Goal: Answer question/provide support: Share knowledge or assist other users

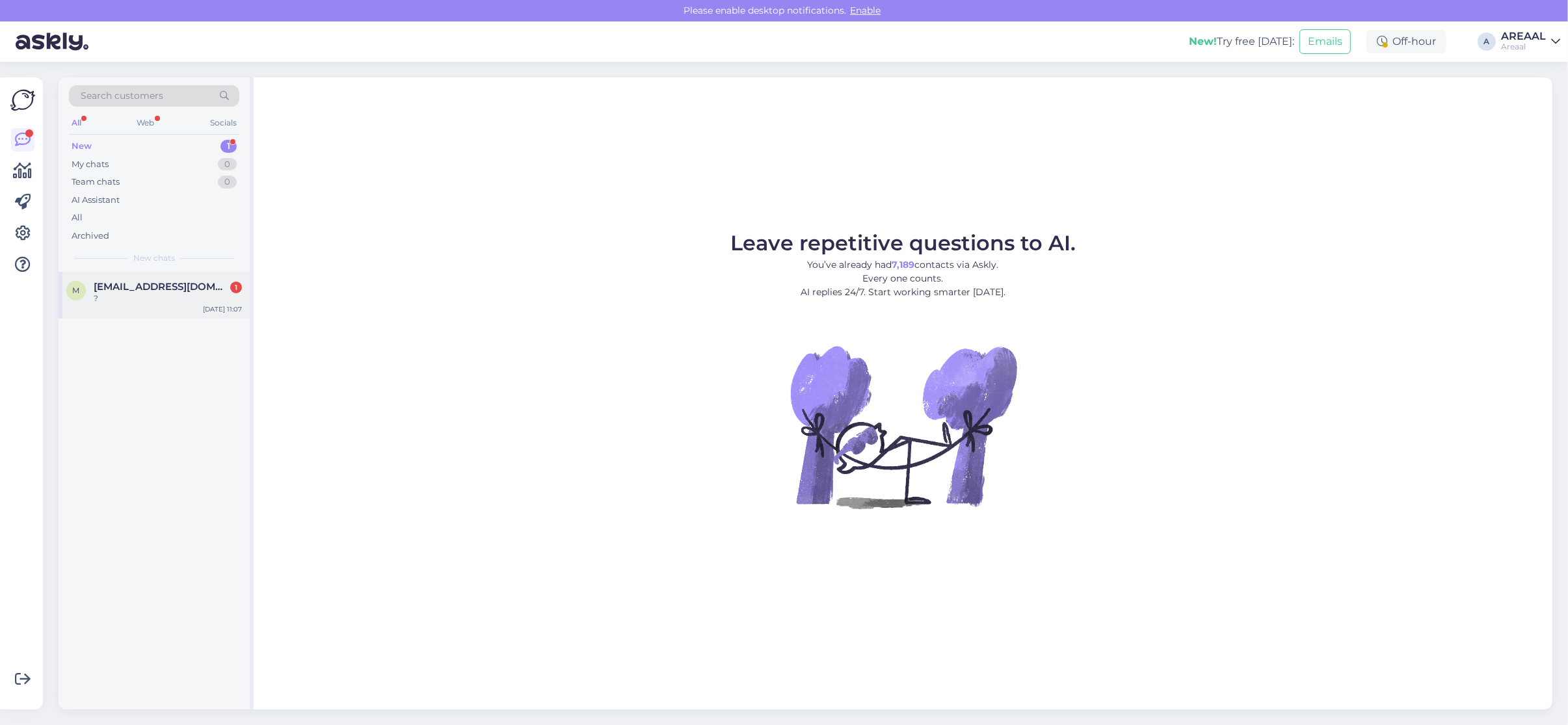
click at [201, 285] on span "[EMAIL_ADDRESS][DOMAIN_NAME]" at bounding box center [161, 287] width 135 height 12
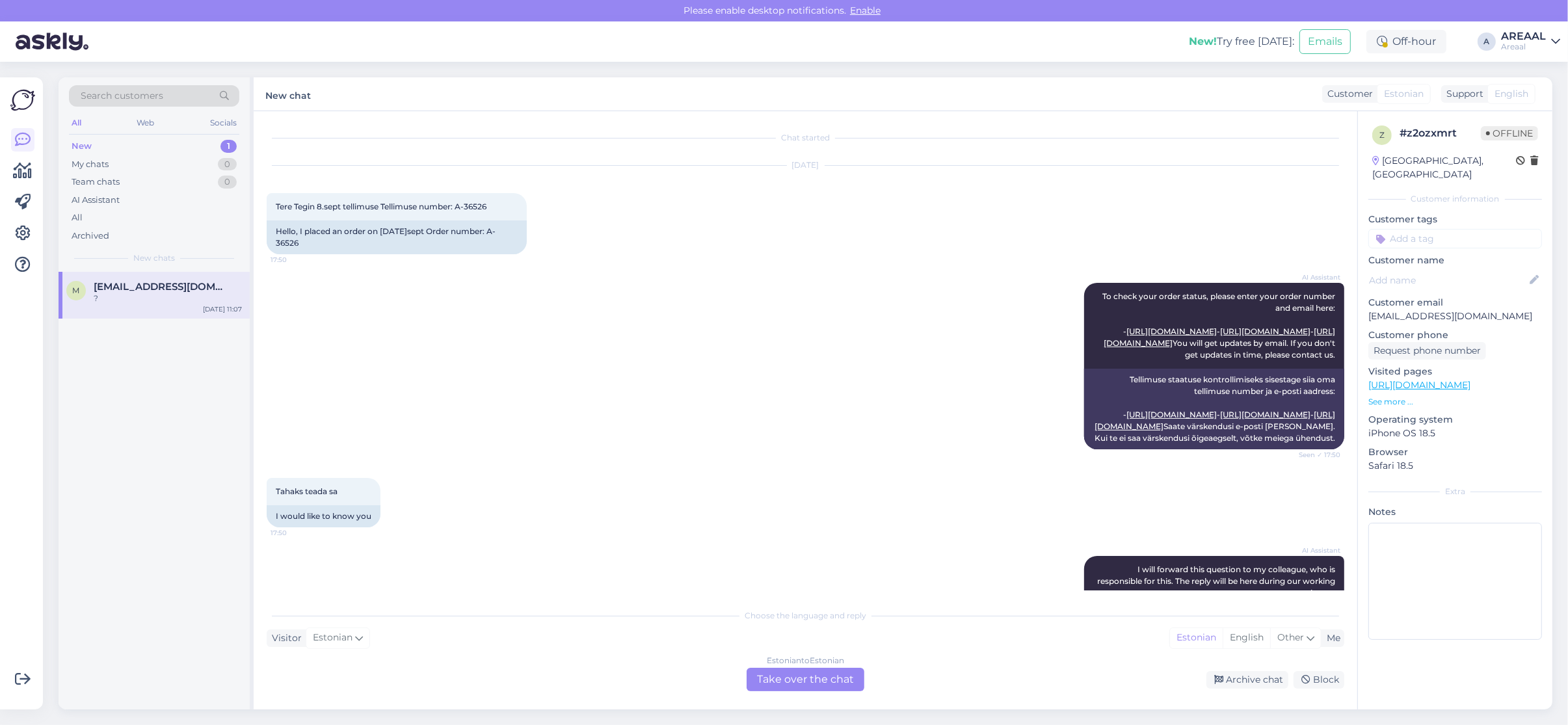
scroll to position [955, 0]
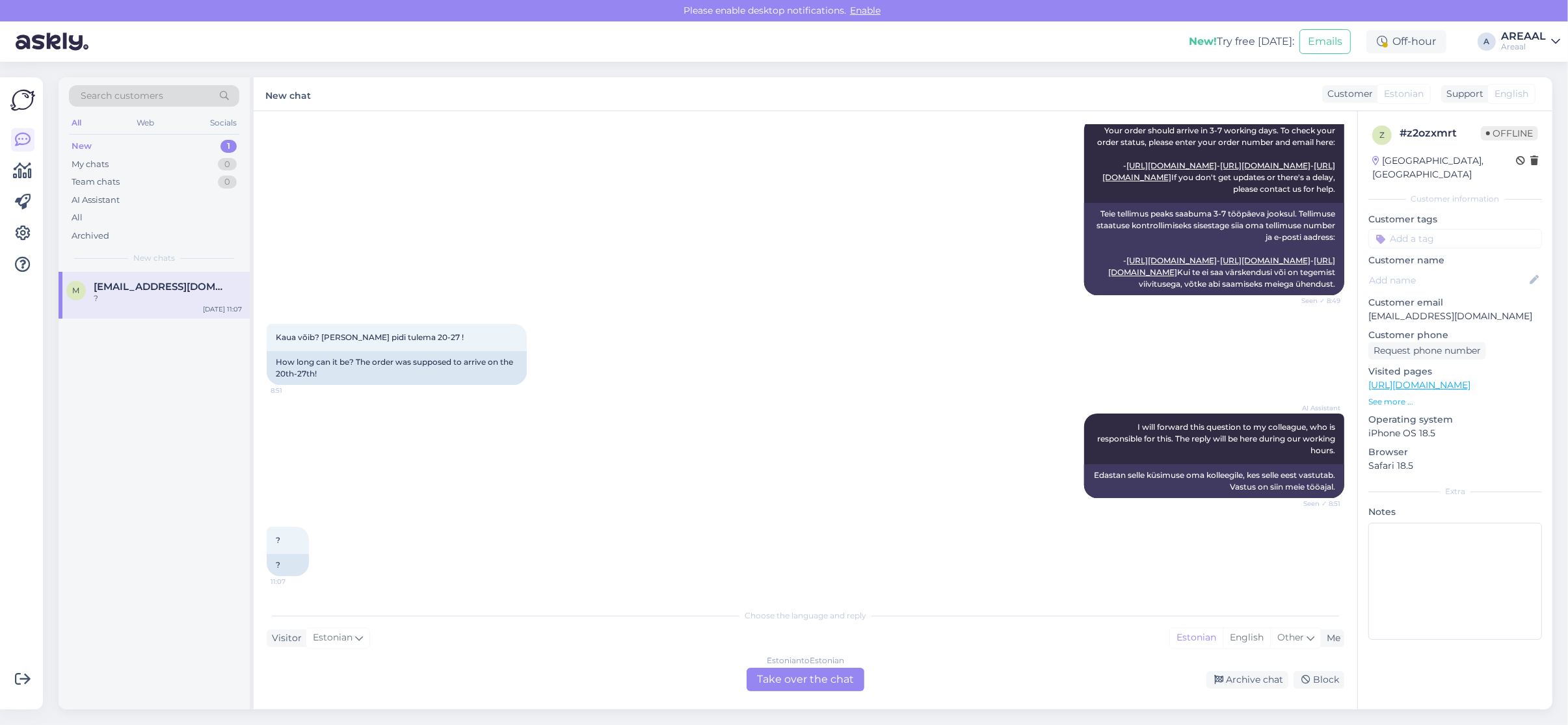
click at [667, 300] on div "AI Assistant Your order should arrive in 3-7 working days. To check your order …" at bounding box center [805, 206] width 1077 height 207
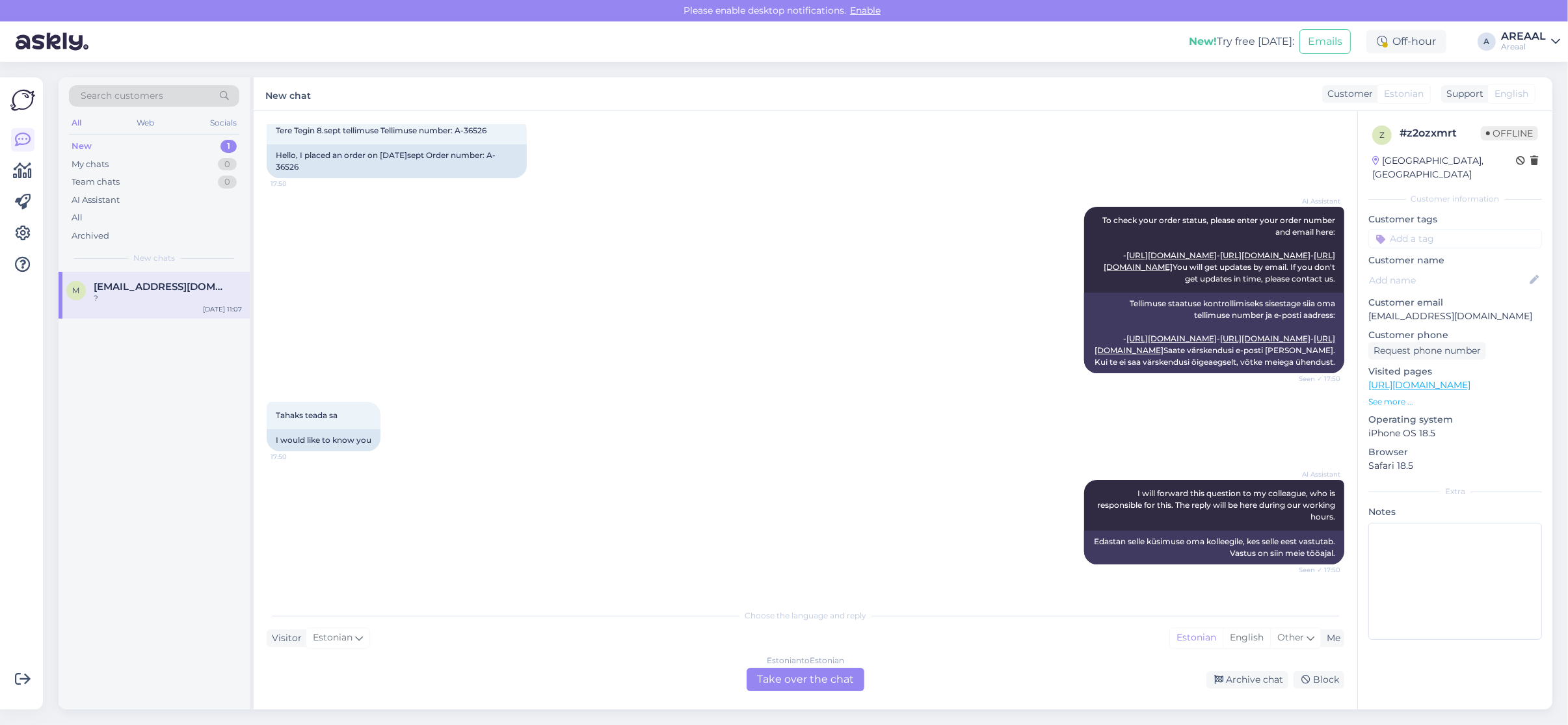
scroll to position [60, 0]
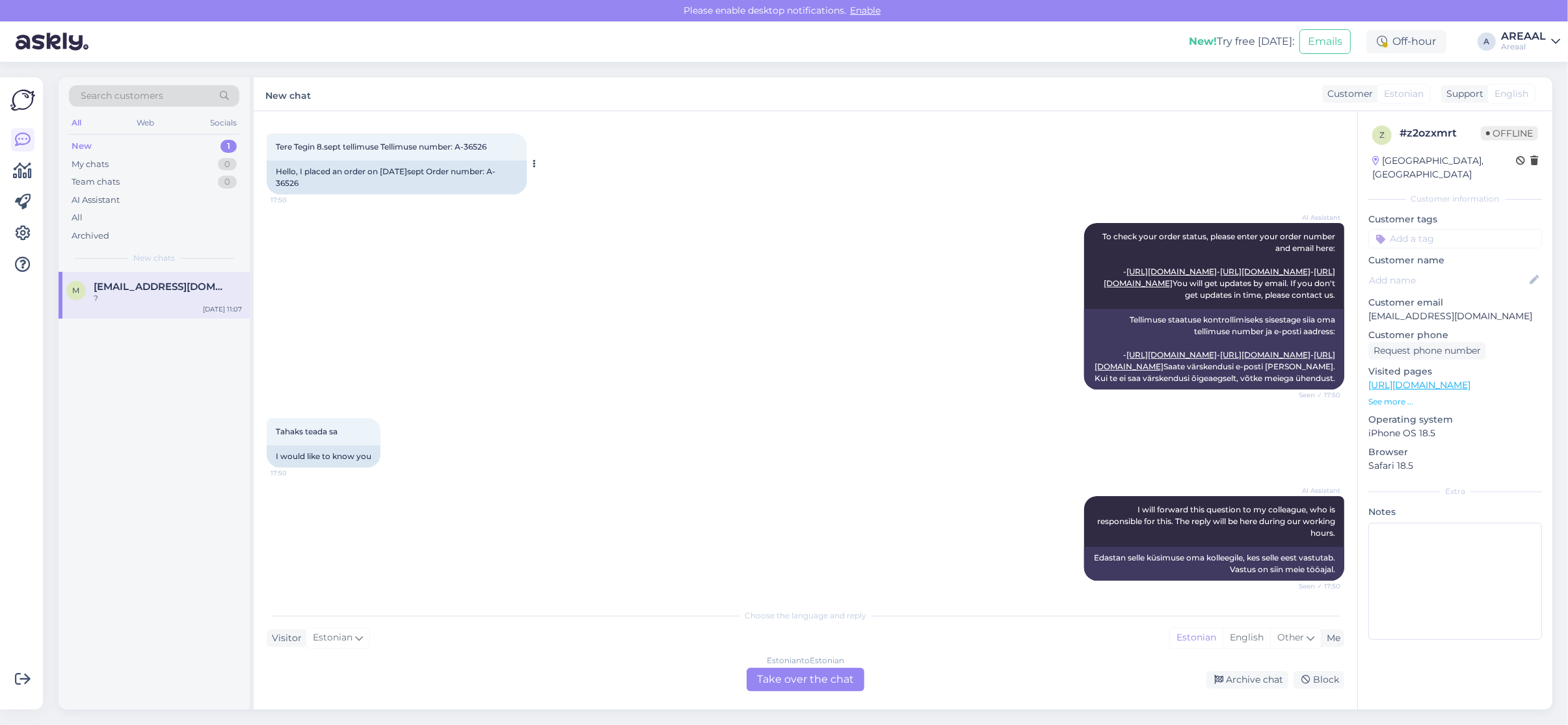
drag, startPoint x: 351, startPoint y: 181, endPoint x: 269, endPoint y: 177, distance: 82.1
click at [269, 177] on div "Hello, I placed an order on September 8.sept Order number: A-36526" at bounding box center [396, 177] width 260 height 34
copy div "A-36526"
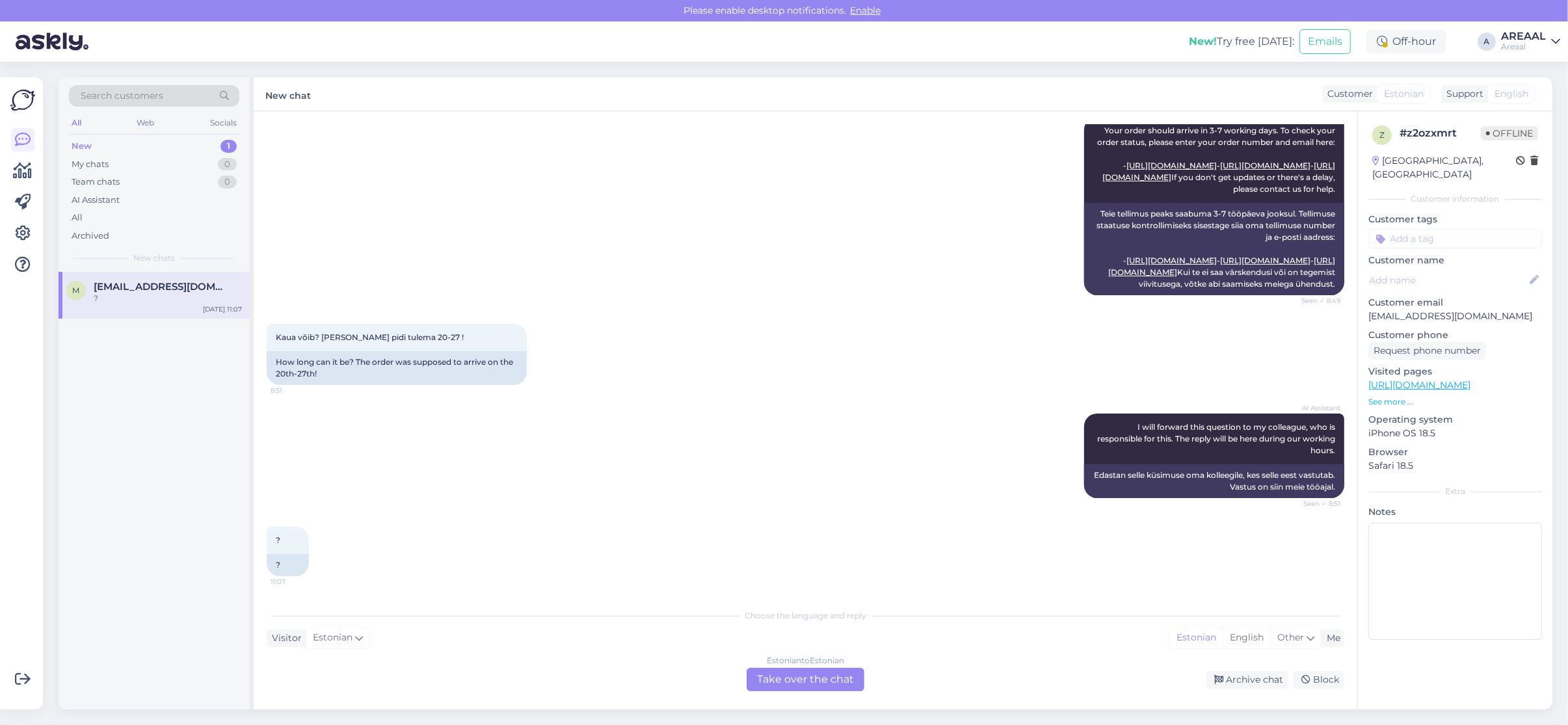
scroll to position [955, 0]
click at [151, 232] on div "Archived" at bounding box center [153, 235] width 170 height 18
click at [138, 218] on div "All" at bounding box center [153, 217] width 170 height 18
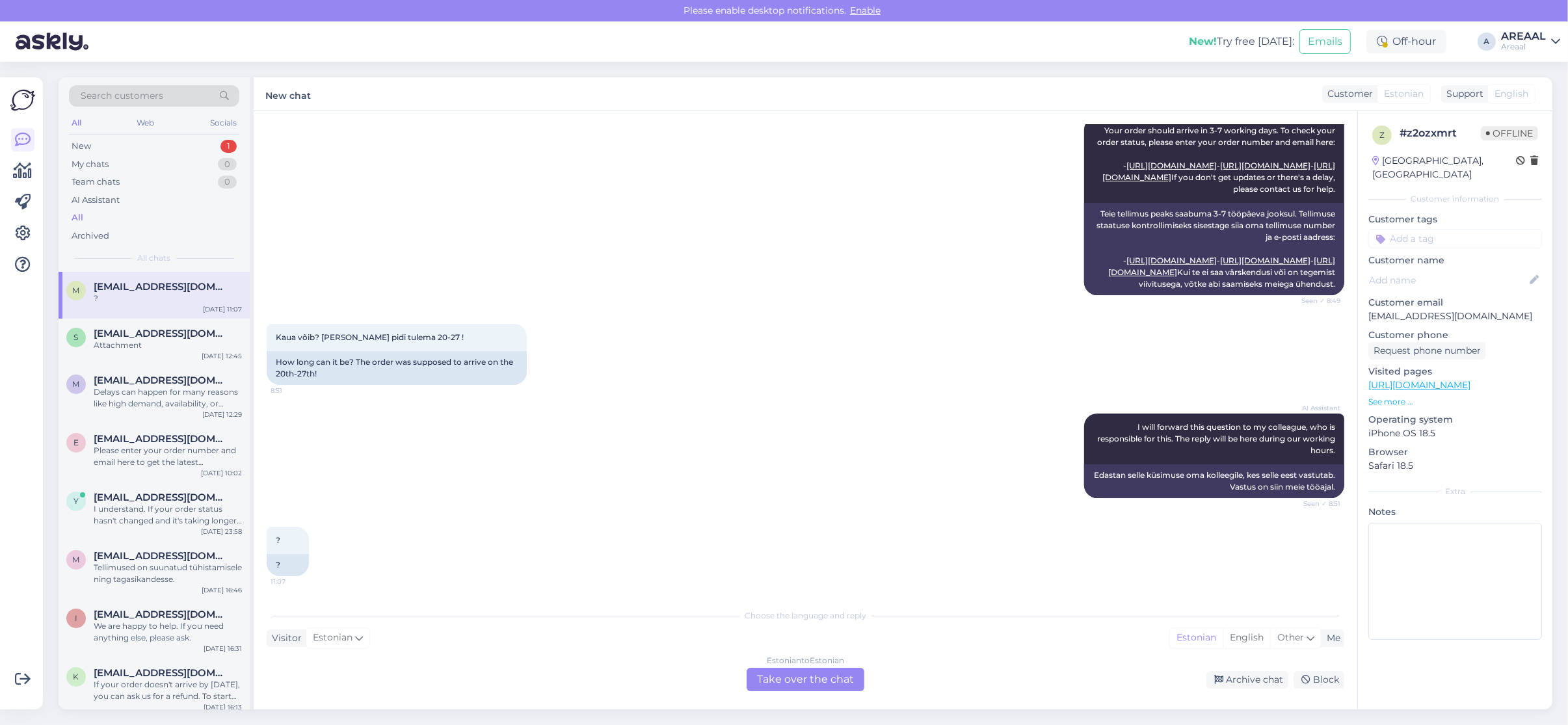
click at [174, 317] on div "M Minipicto9@gmail.com ? Sep 28 11:07" at bounding box center [154, 295] width 191 height 47
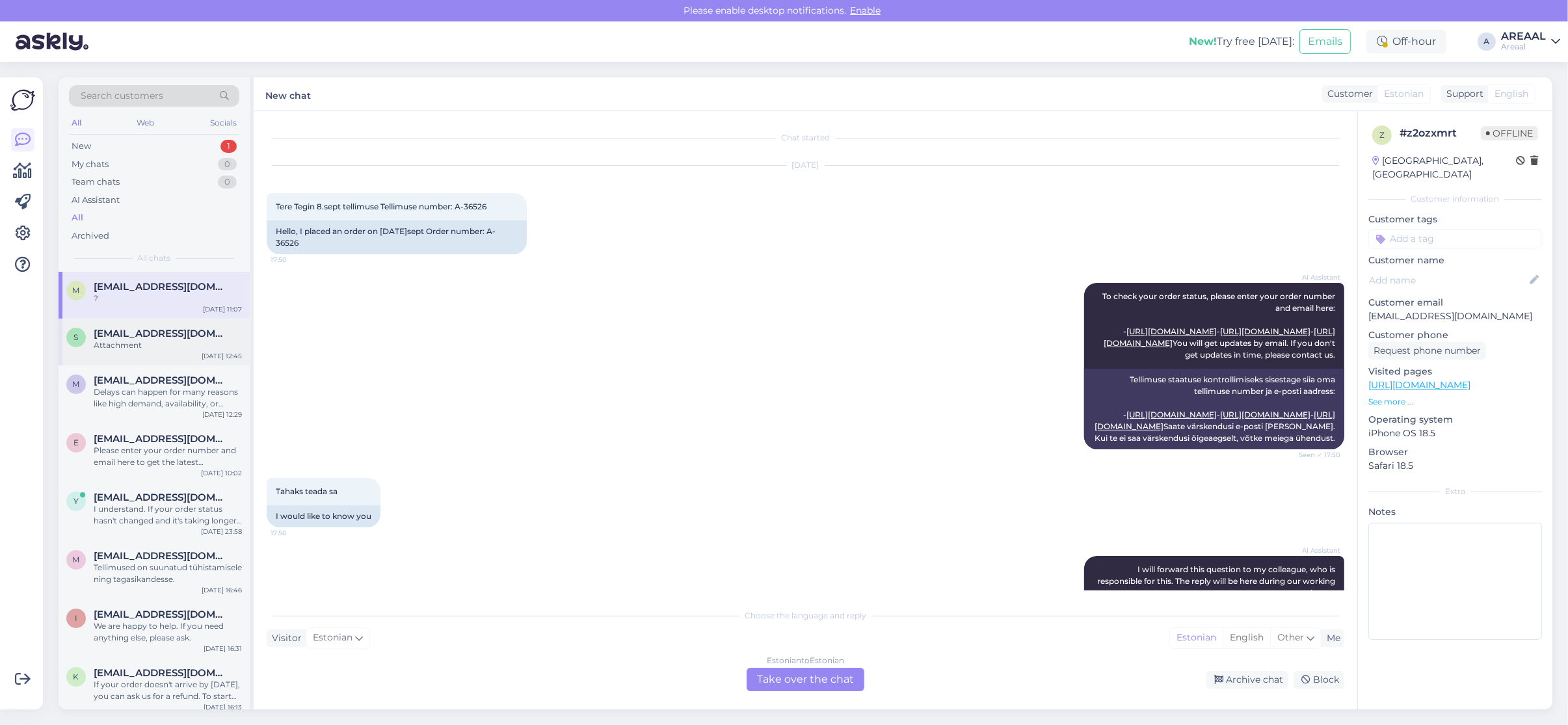
click at [177, 329] on span "[EMAIL_ADDRESS][DOMAIN_NAME]" at bounding box center [161, 334] width 135 height 12
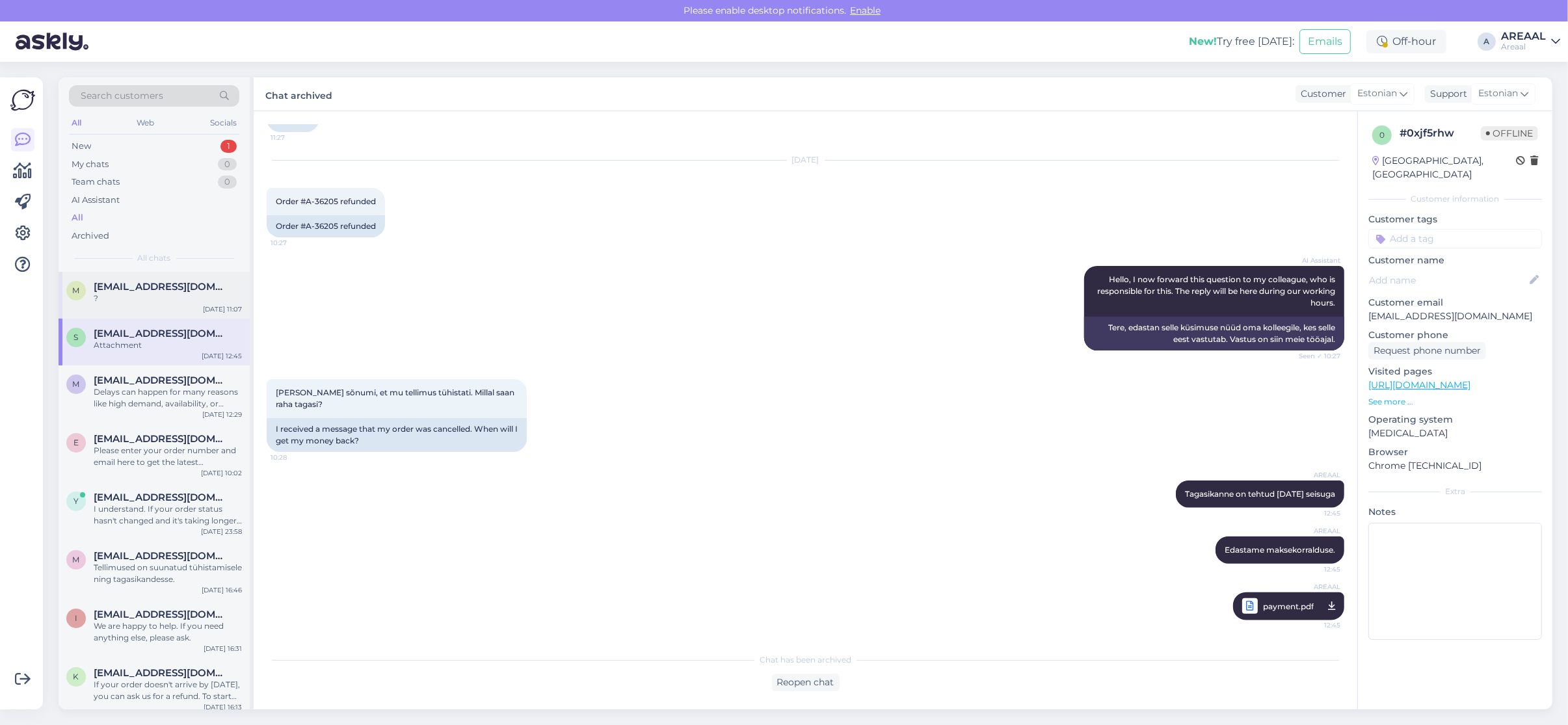
click at [168, 300] on div "?" at bounding box center [167, 298] width 148 height 12
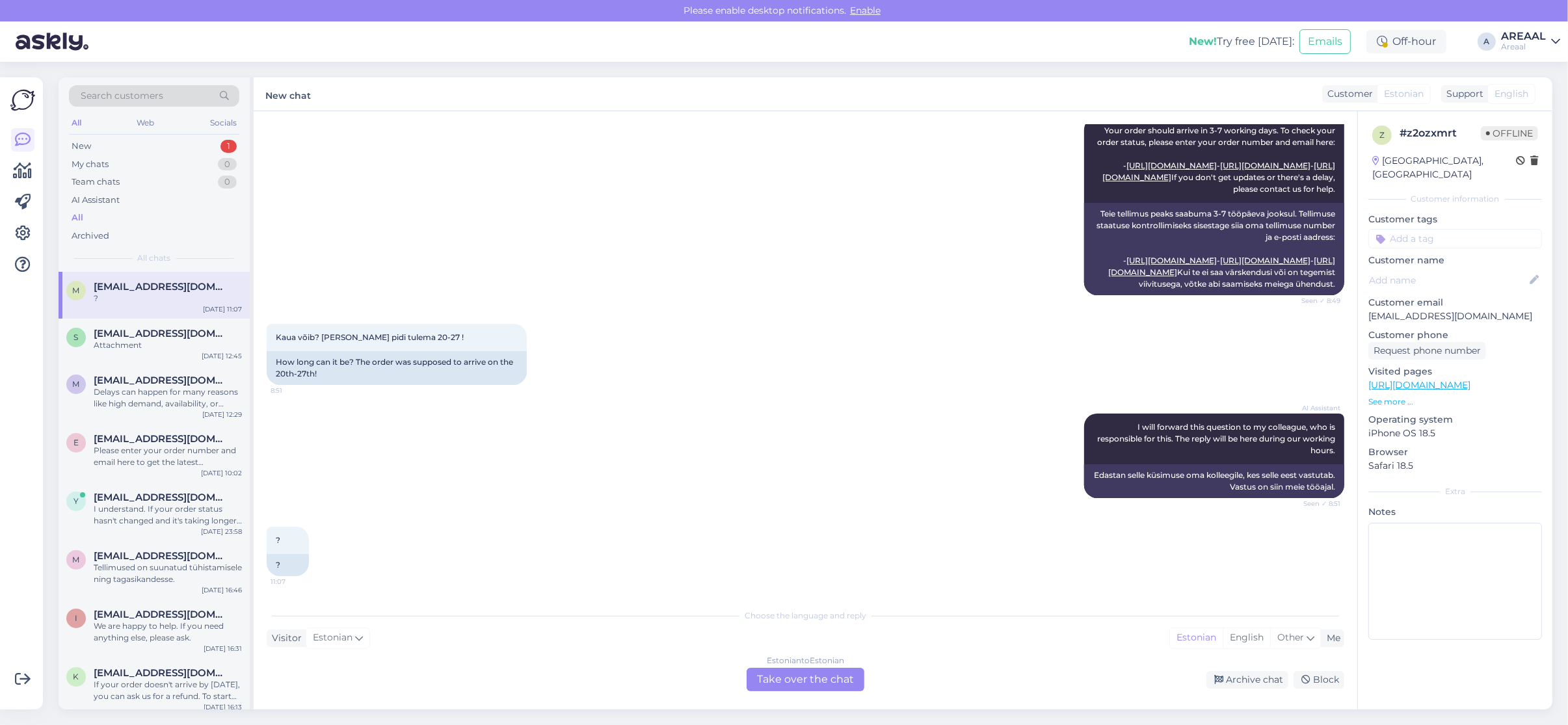
click at [1504, 47] on div "Areaal" at bounding box center [1523, 46] width 45 height 10
click at [1535, 109] on button "Open" at bounding box center [1531, 101] width 36 height 20
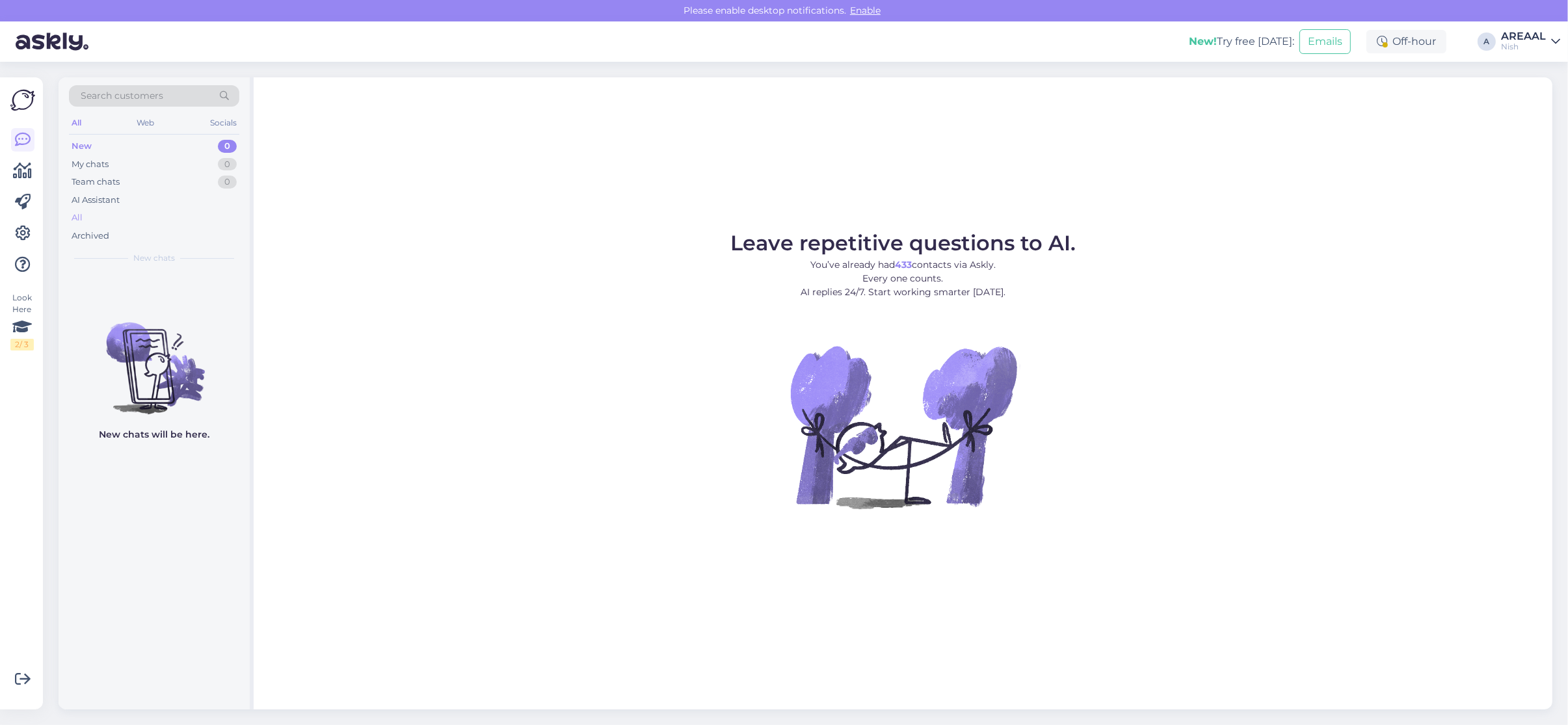
click at [150, 225] on div "All" at bounding box center [153, 217] width 170 height 18
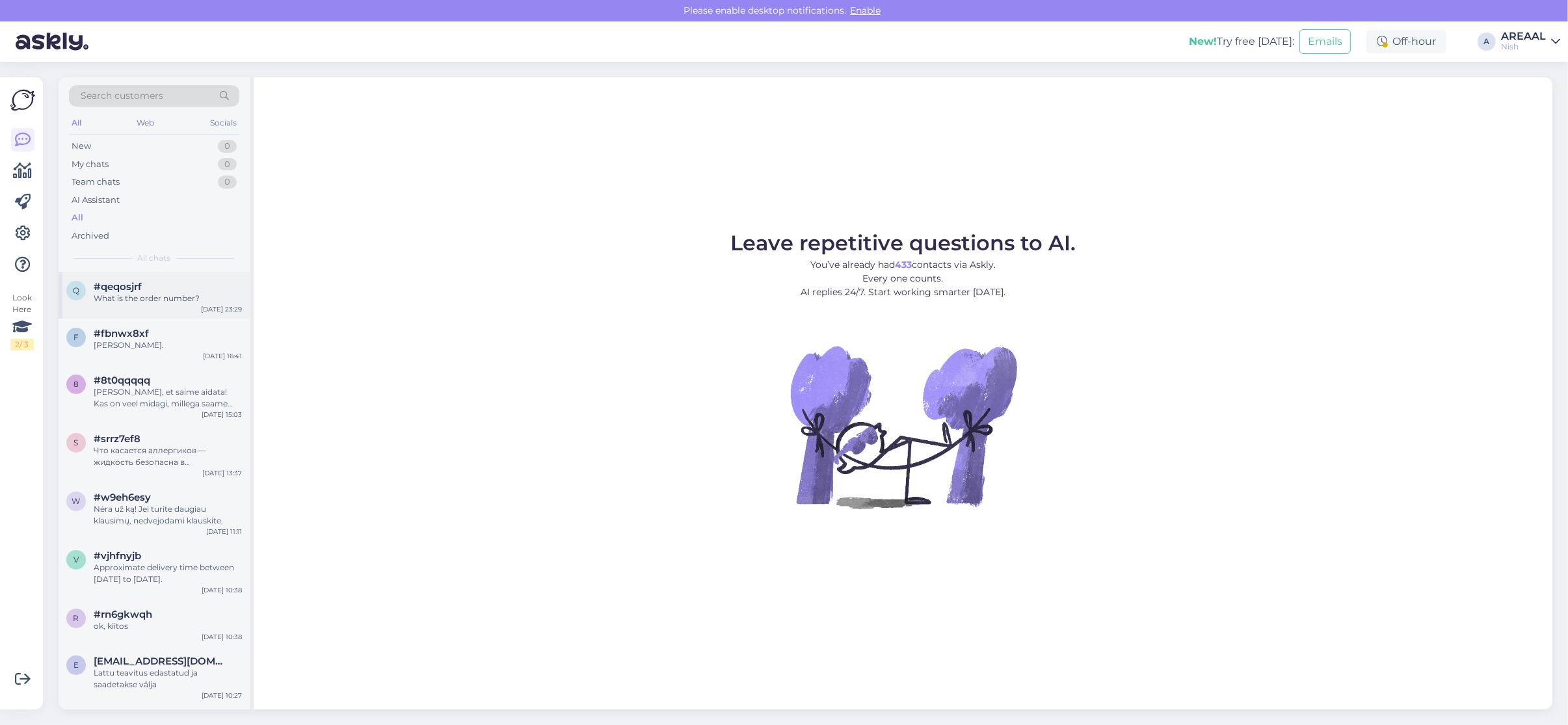
click at [160, 297] on div "What is the order number?" at bounding box center [167, 298] width 148 height 12
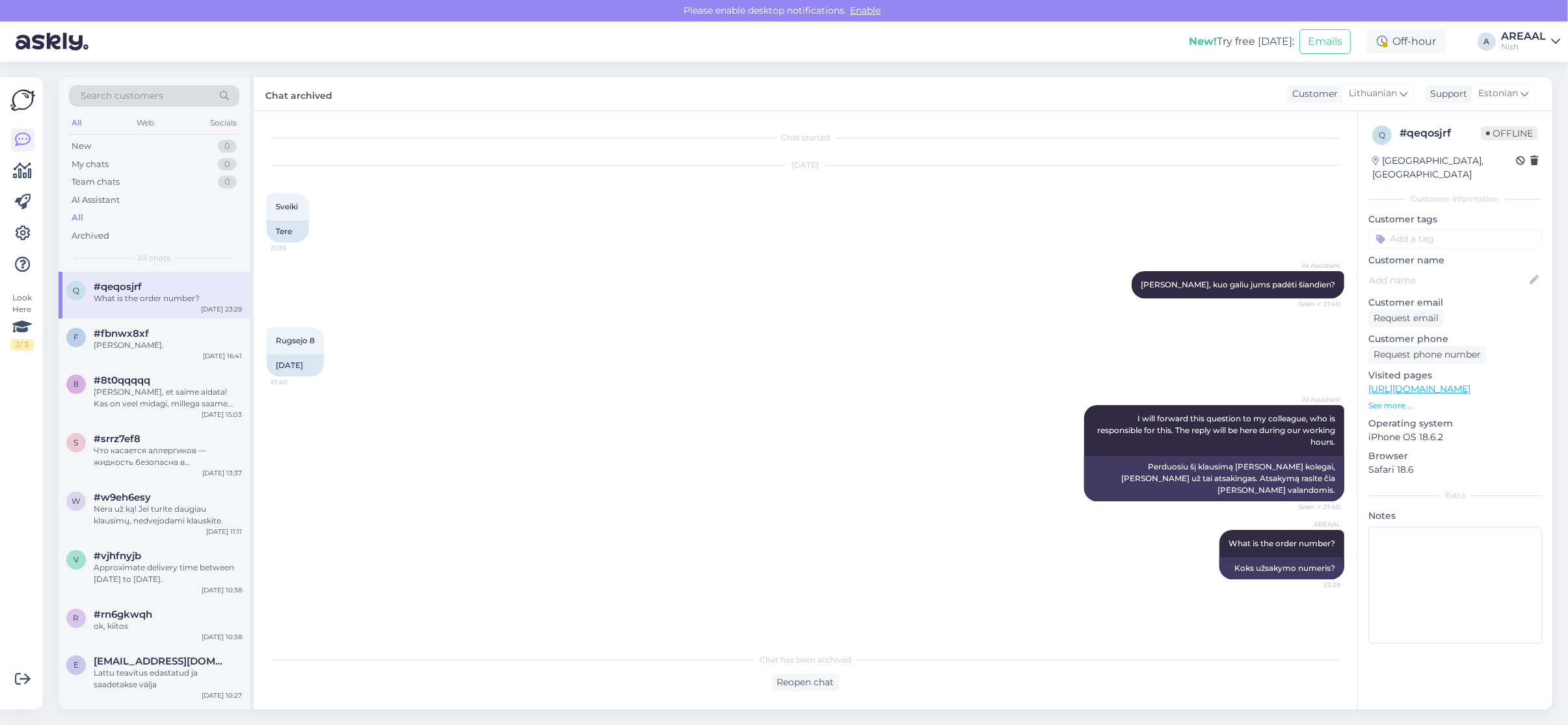
click at [1510, 46] on div "Nish" at bounding box center [1523, 46] width 45 height 10
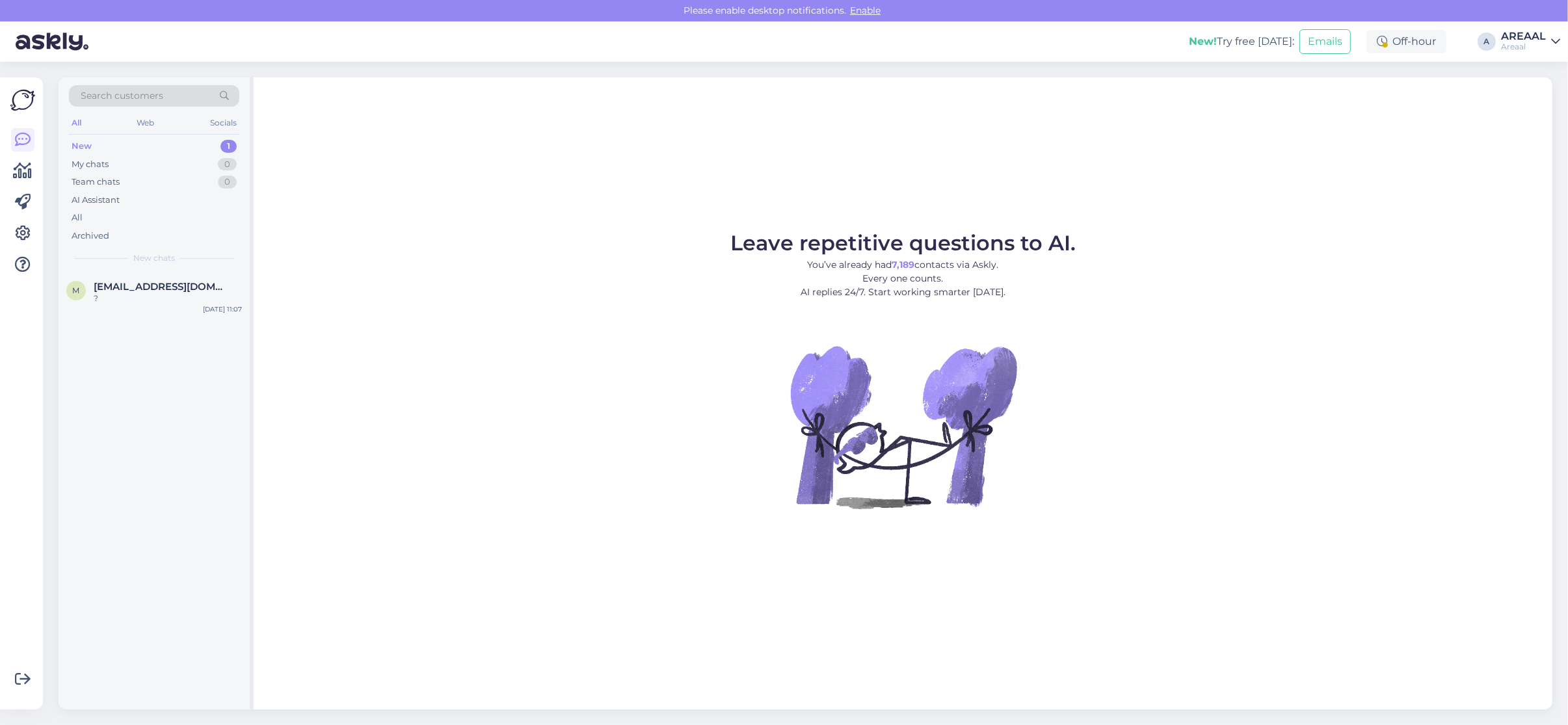
click at [1193, 142] on div "Leave repetitive questions to AI. You’ve already had 7,189 contacts via Askly. …" at bounding box center [903, 393] width 1299 height 632
drag, startPoint x: 521, startPoint y: 157, endPoint x: 560, endPoint y: 72, distance: 93.5
click at [521, 157] on div "Leave repetitive questions to AI. You’ve already had 7,189 contacts via Askly. …" at bounding box center [903, 393] width 1299 height 632
click at [61, 505] on div "M Minipicto9@gmail.com ? Sep 28 11:07" at bounding box center [154, 490] width 191 height 437
click at [223, 297] on div "?" at bounding box center [167, 298] width 148 height 12
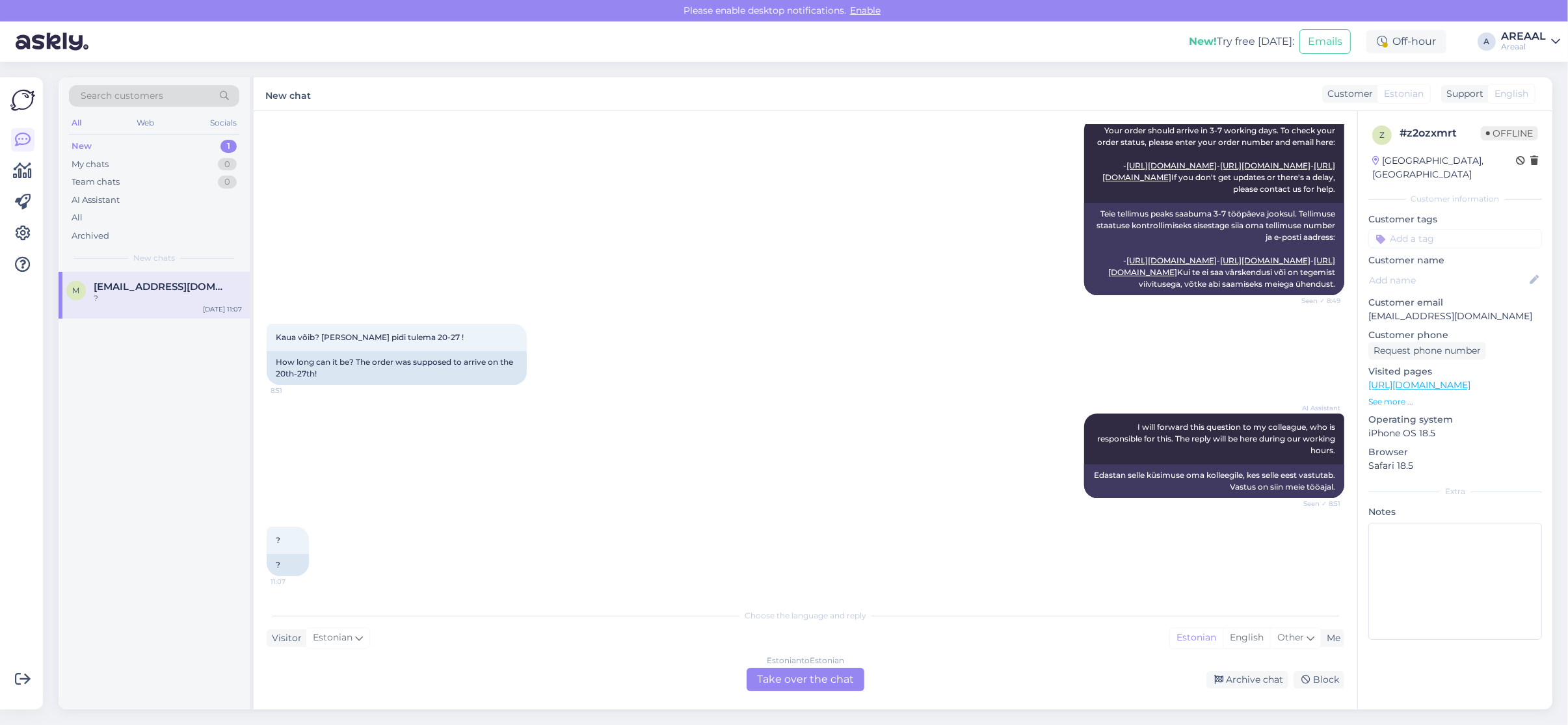
click at [770, 679] on div "Estonian to Estonian Take over the chat" at bounding box center [805, 679] width 118 height 23
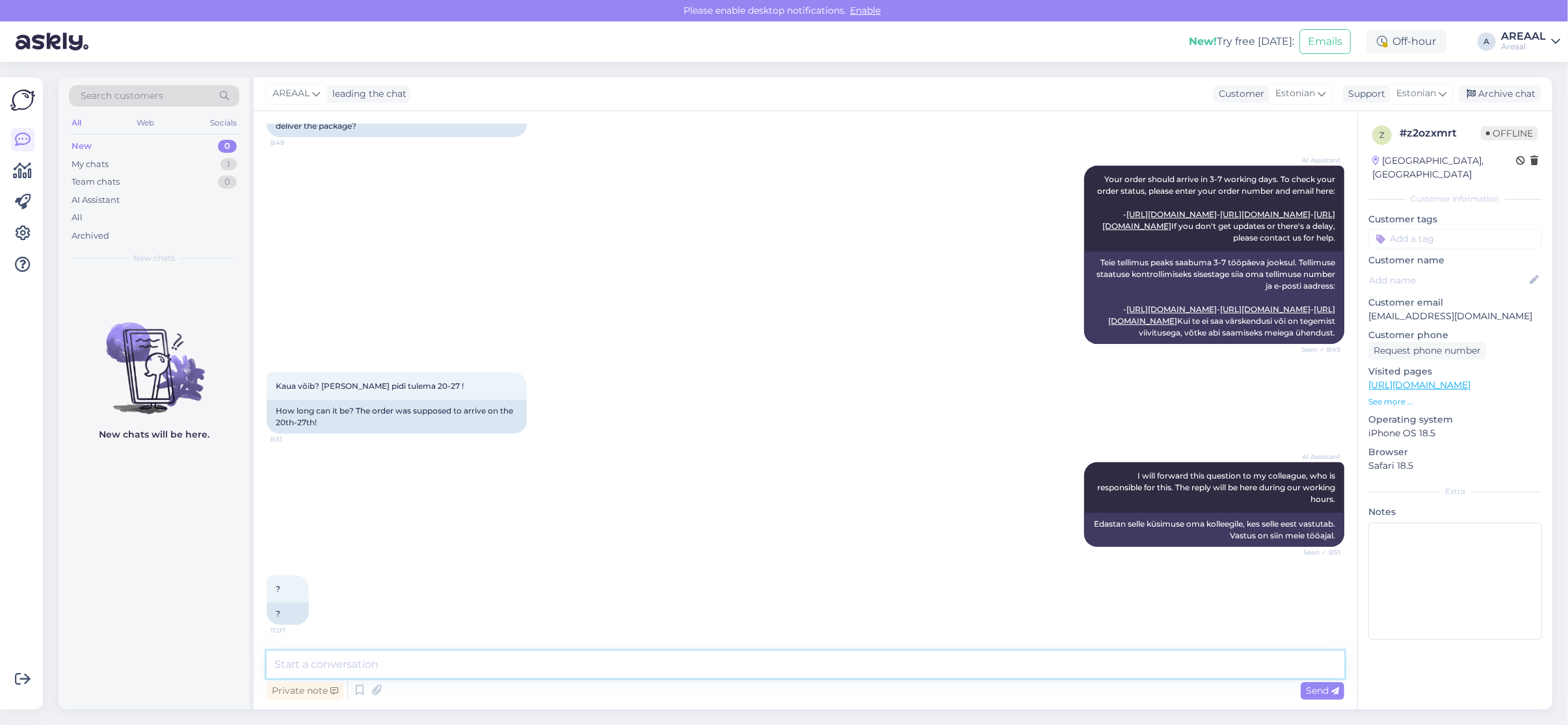
click at [766, 655] on textarea at bounding box center [805, 665] width 1077 height 28
paste textarea "Kahjuks peame teada andma, et hetkel Philips HX9911/94 jõudmine meie lattu on h…"
type textarea "Kahjuks peame teada andma, et hetkel Philips HX9911/94 jõudmine meie lattu on h…"
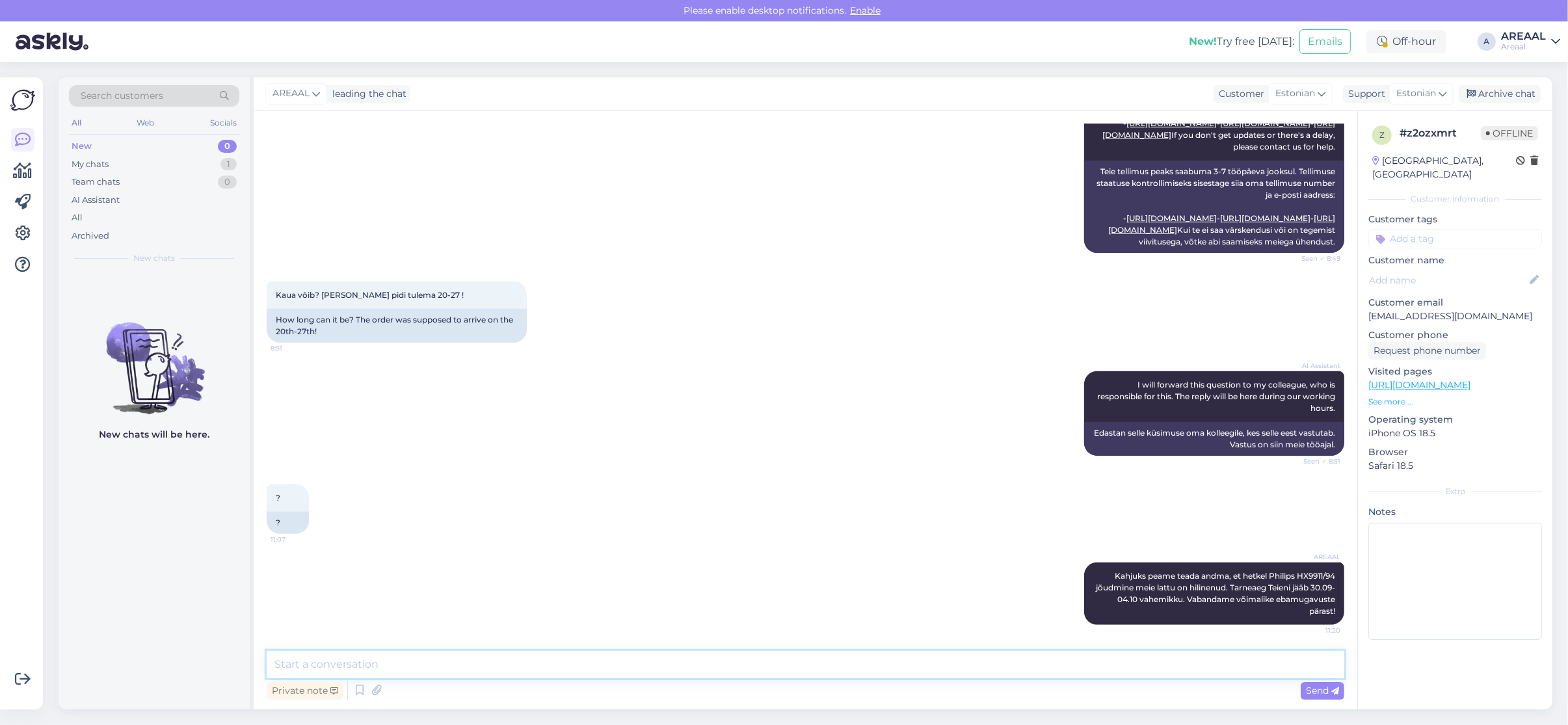
scroll to position [997, 0]
click at [1523, 96] on div "Archive chat" at bounding box center [1499, 94] width 82 height 17
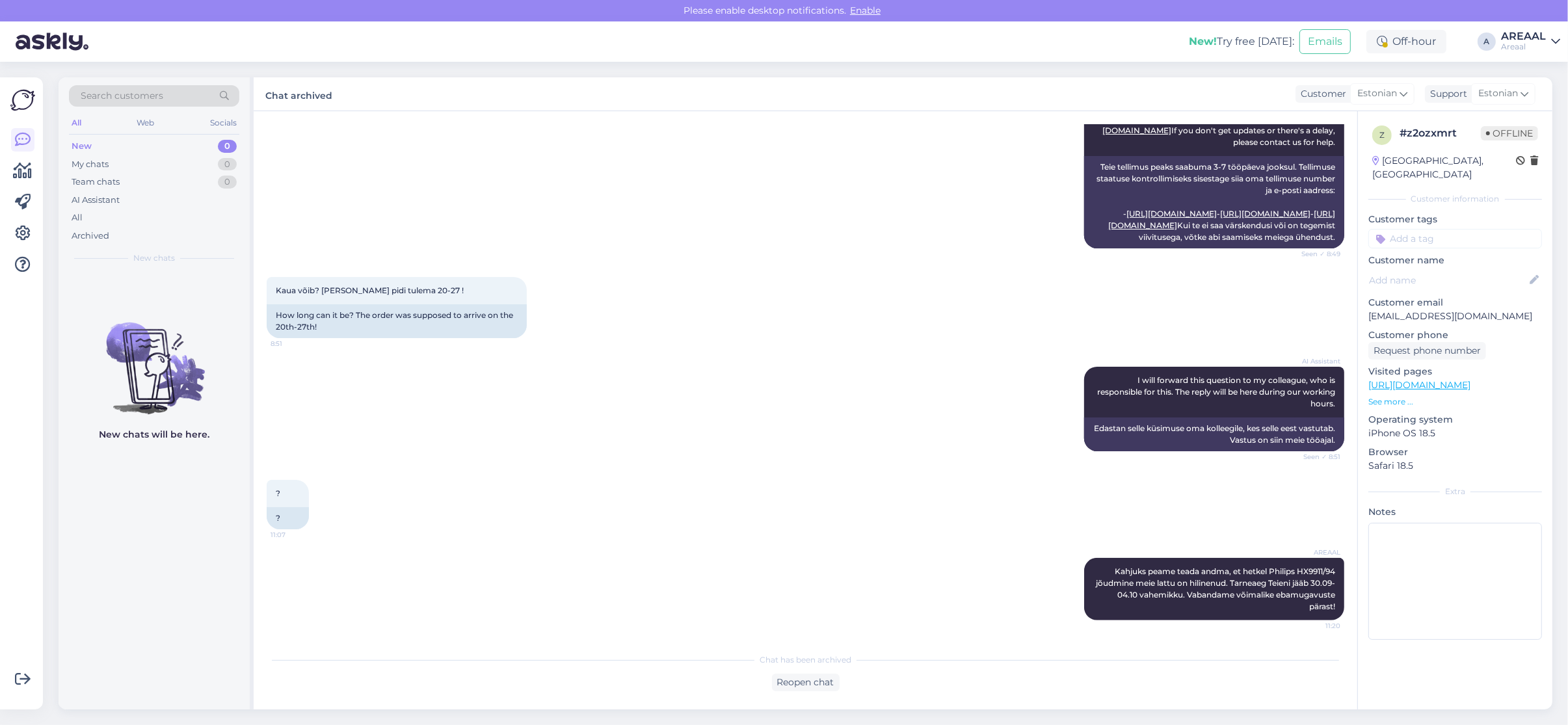
click at [526, 403] on div "AI Assistant I will forward this question to my colleague, who is responsible f…" at bounding box center [805, 409] width 1077 height 113
click at [164, 227] on div "Archived" at bounding box center [153, 235] width 170 height 18
click at [163, 217] on div "All" at bounding box center [153, 217] width 170 height 18
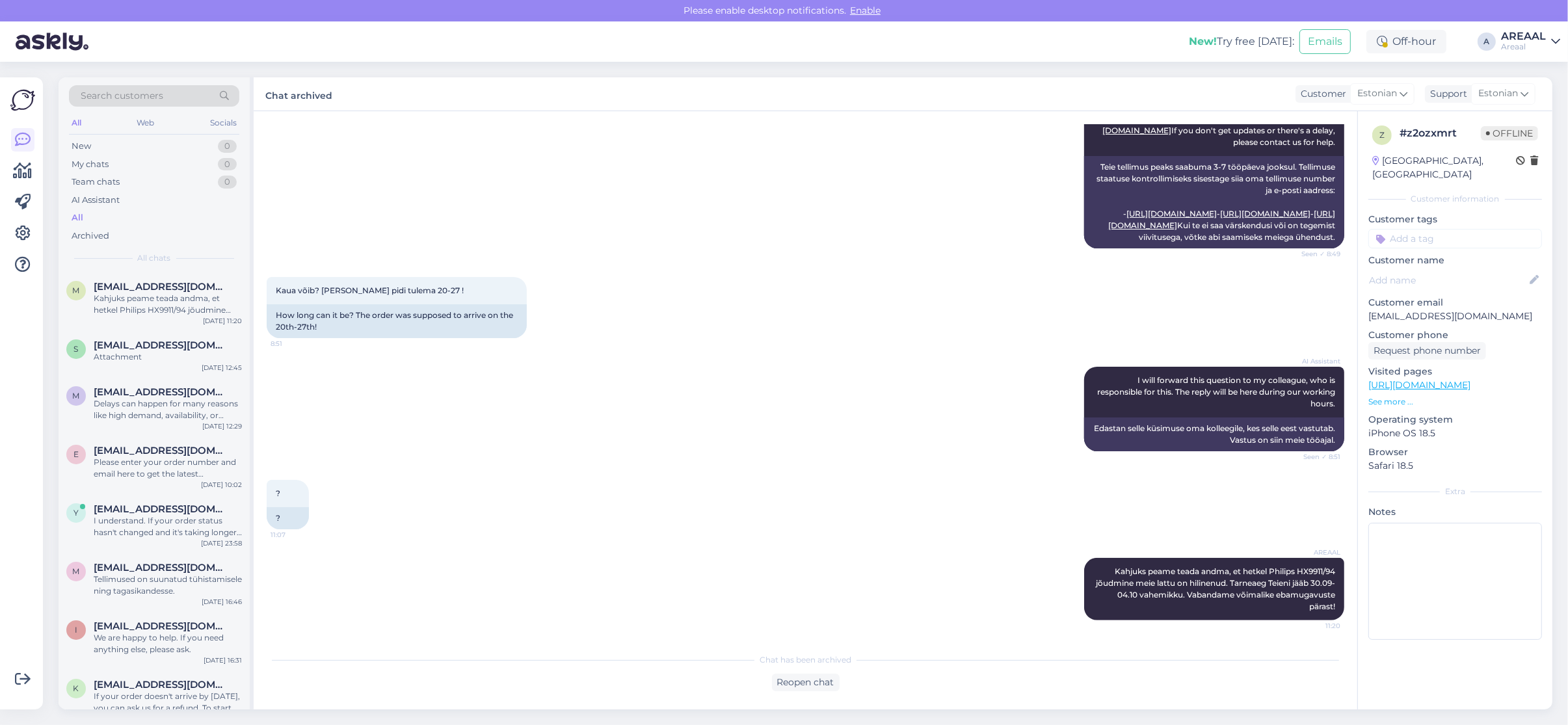
click at [186, 327] on div "M Minipicto9@gmail.com Kahjuks peame teada andma, et hetkel Philips HX9911/94 j…" at bounding box center [154, 301] width 191 height 59
click at [177, 342] on span "[EMAIL_ADDRESS][DOMAIN_NAME]" at bounding box center [161, 345] width 135 height 12
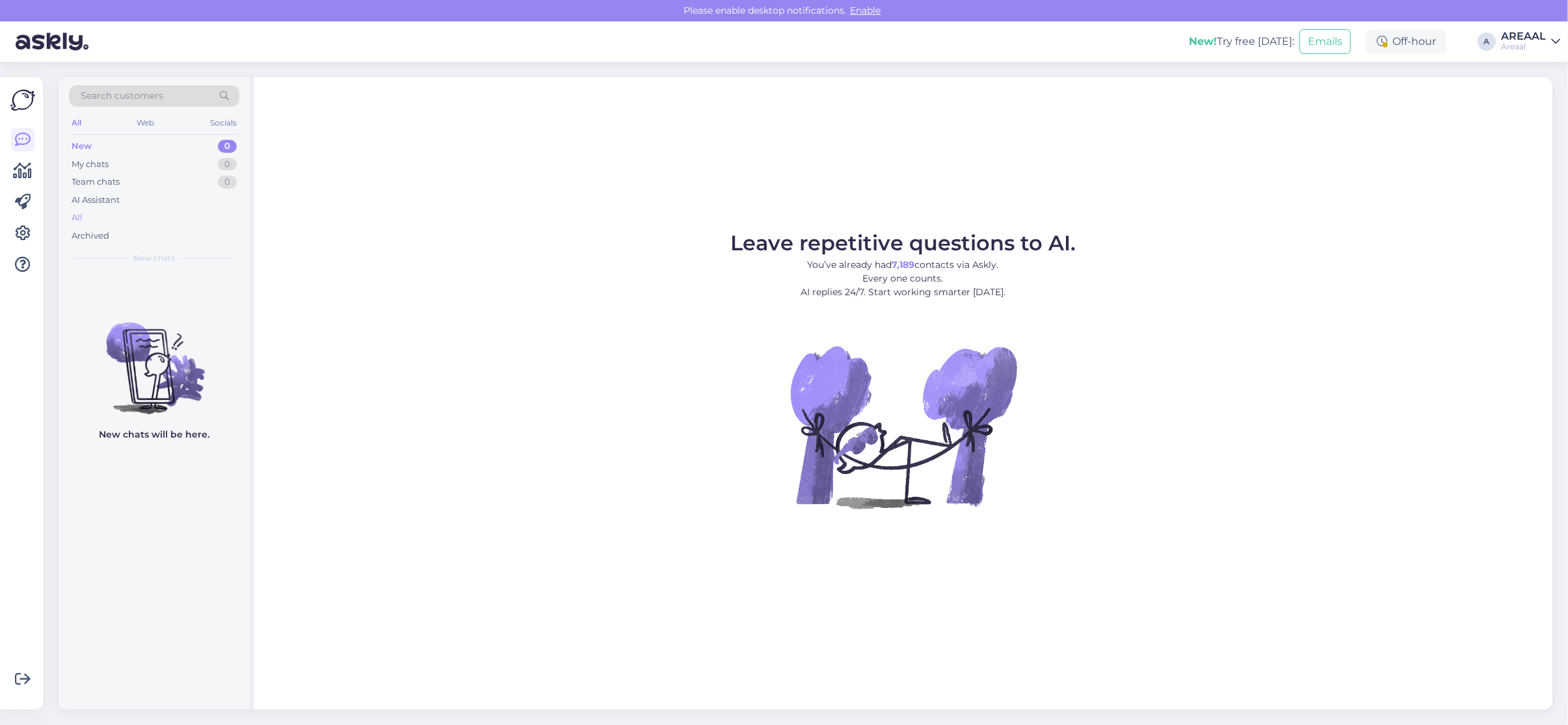
click at [138, 211] on div "All" at bounding box center [153, 217] width 170 height 18
click at [132, 205] on div "AI Assistant" at bounding box center [153, 200] width 170 height 18
click at [129, 214] on div "All" at bounding box center [153, 217] width 170 height 18
click at [102, 218] on div "All" at bounding box center [153, 217] width 170 height 18
click at [192, 199] on div "AI Assistant" at bounding box center [153, 200] width 170 height 18
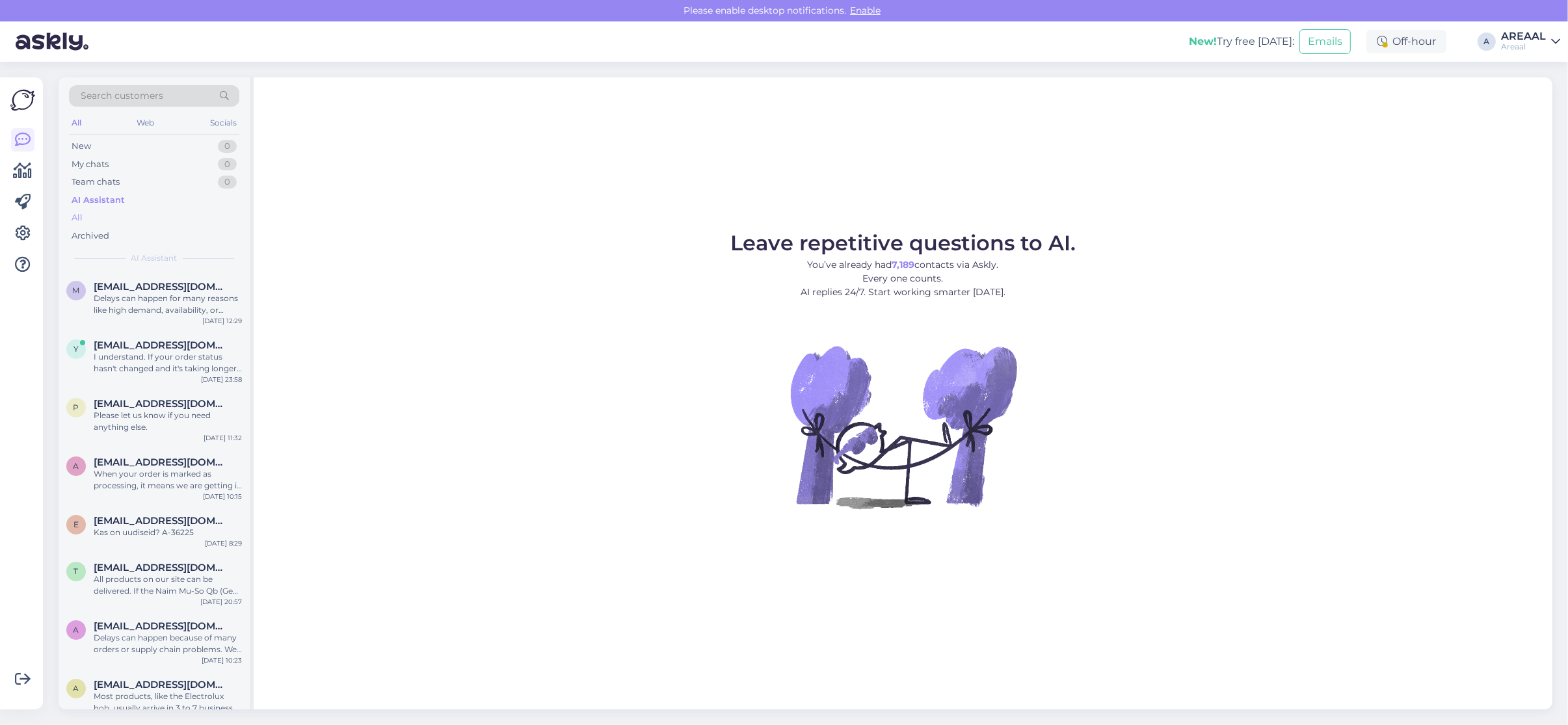
click at [188, 211] on div "All" at bounding box center [153, 217] width 170 height 18
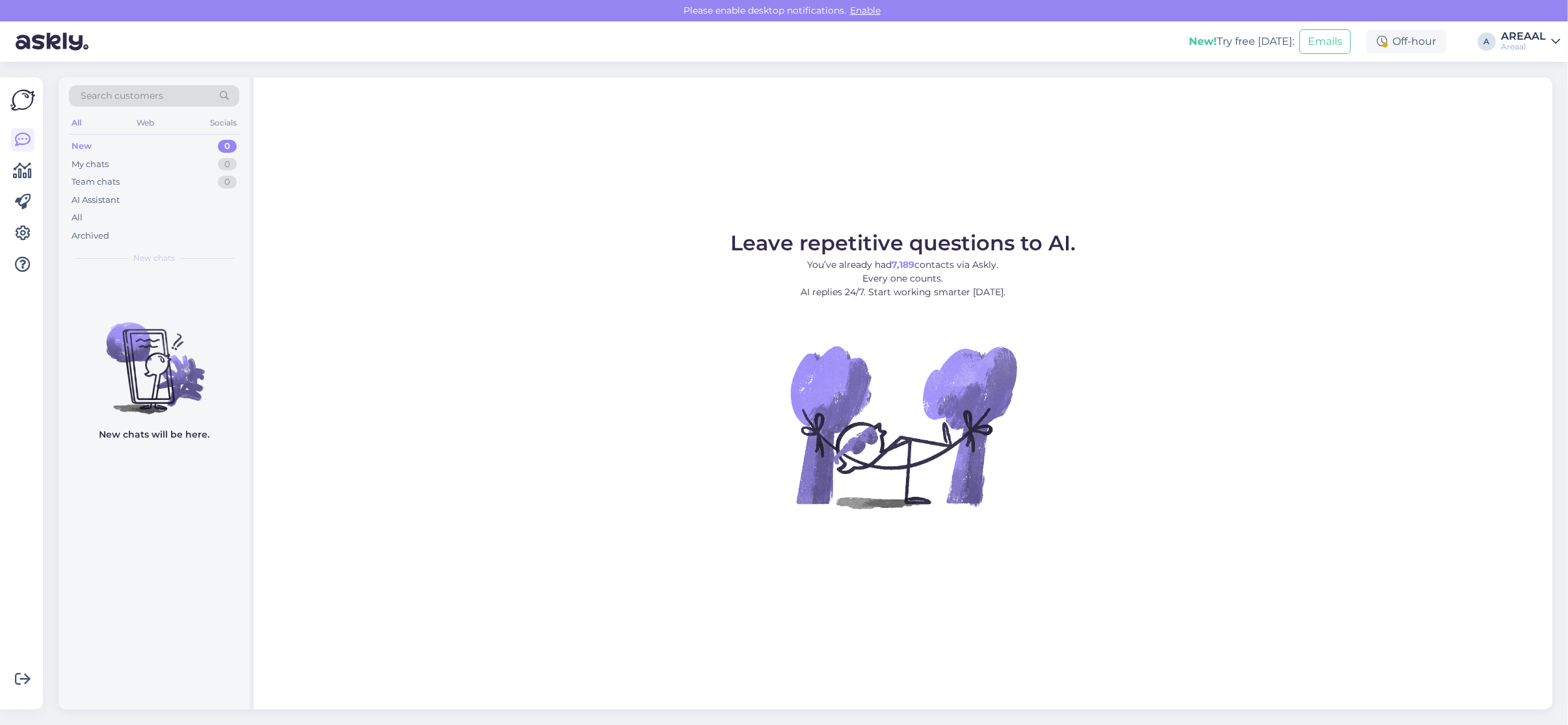
click at [160, 202] on div "AI Assistant" at bounding box center [153, 200] width 170 height 18
click at [160, 222] on div "All" at bounding box center [153, 217] width 170 height 18
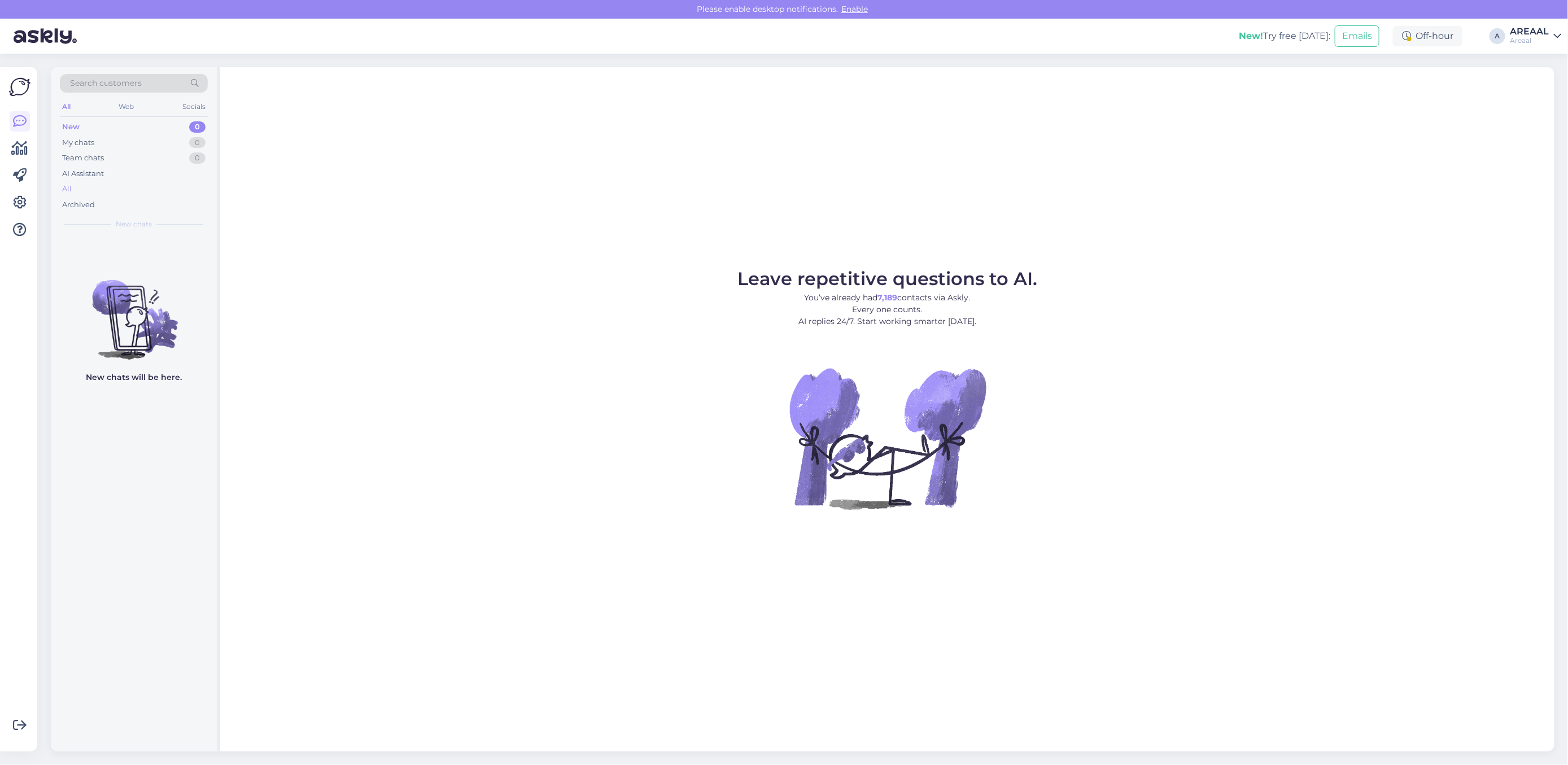
click at [153, 193] on div "All" at bounding box center [133, 189] width 148 height 16
click at [134, 184] on div "All" at bounding box center [133, 189] width 148 height 16
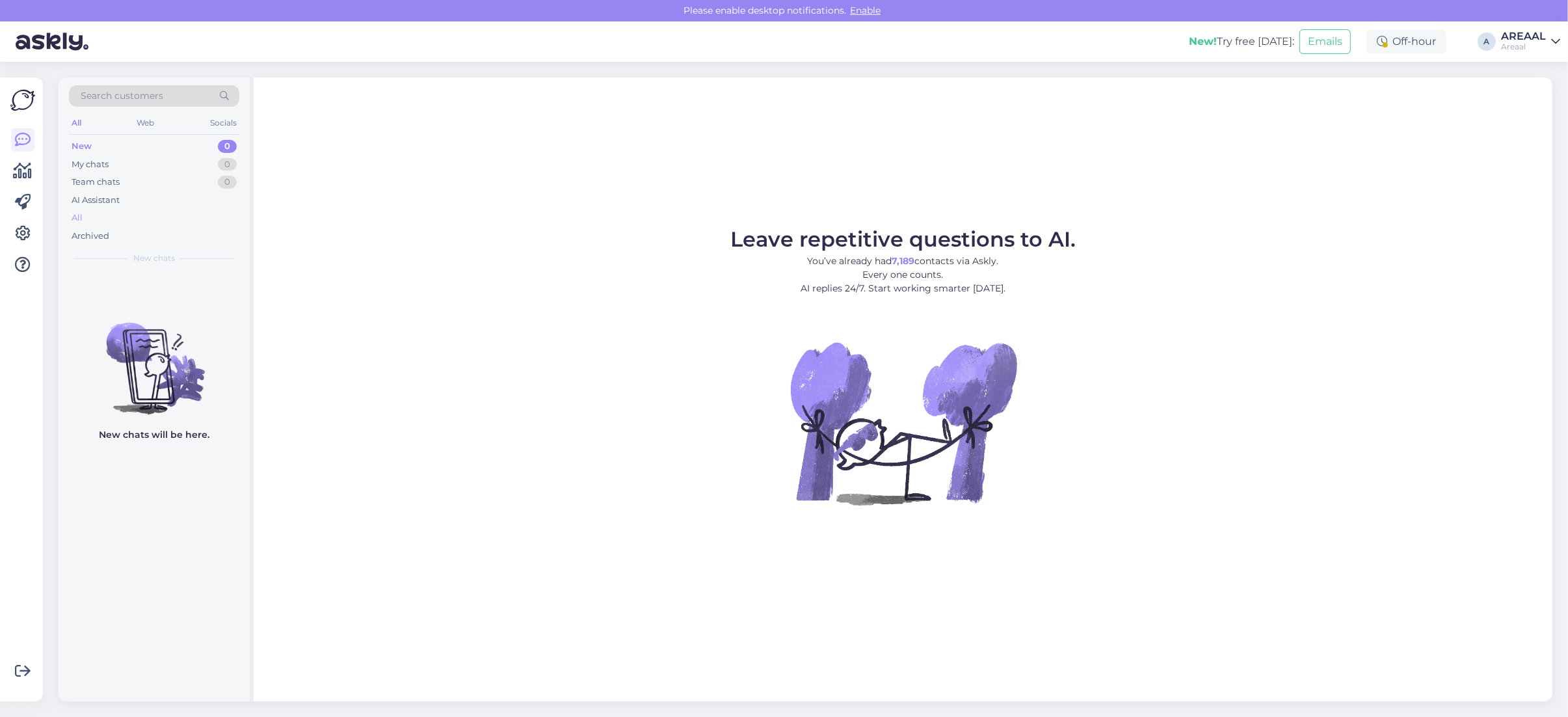
click at [141, 215] on div "All" at bounding box center [153, 217] width 170 height 18
click at [166, 234] on div "Archived" at bounding box center [153, 235] width 170 height 18
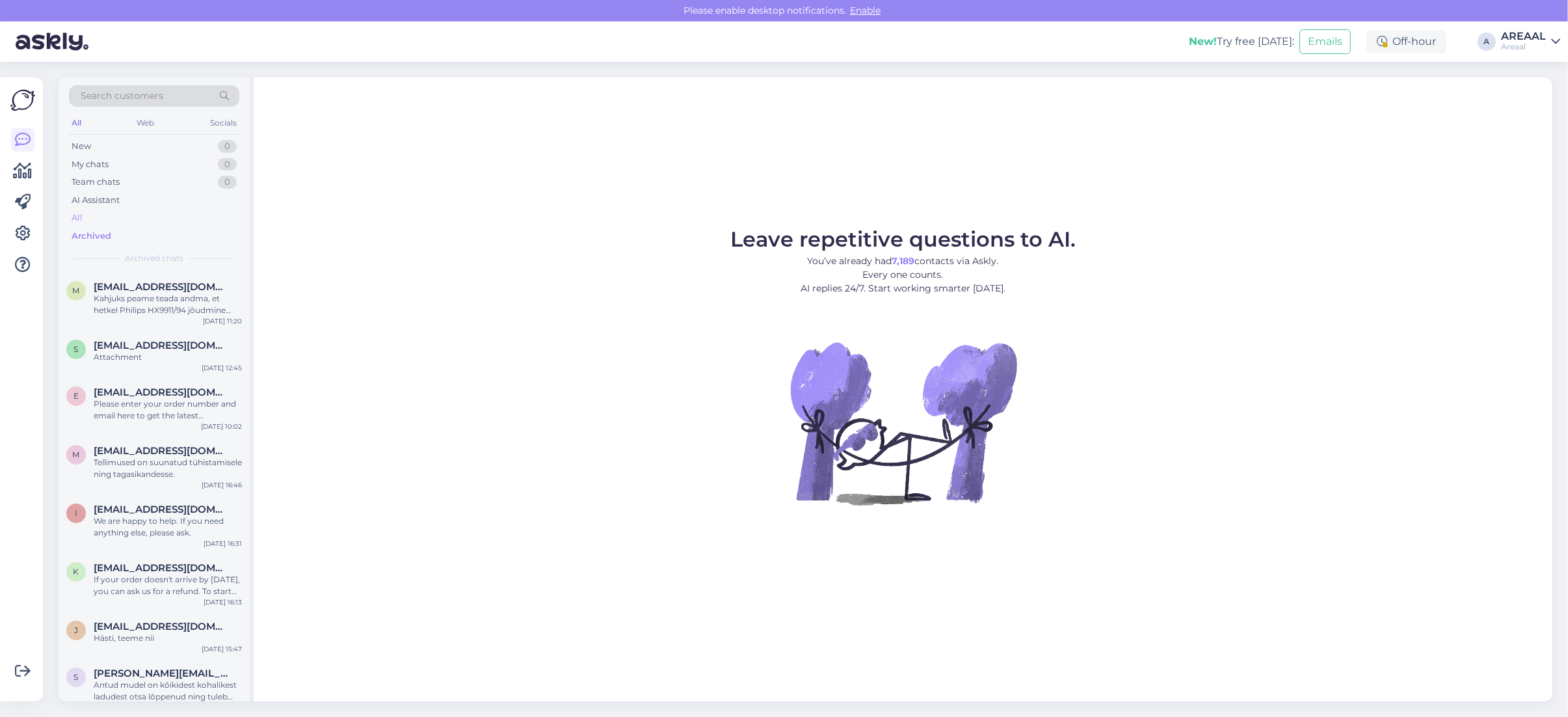
click at [164, 222] on div "All" at bounding box center [153, 217] width 170 height 18
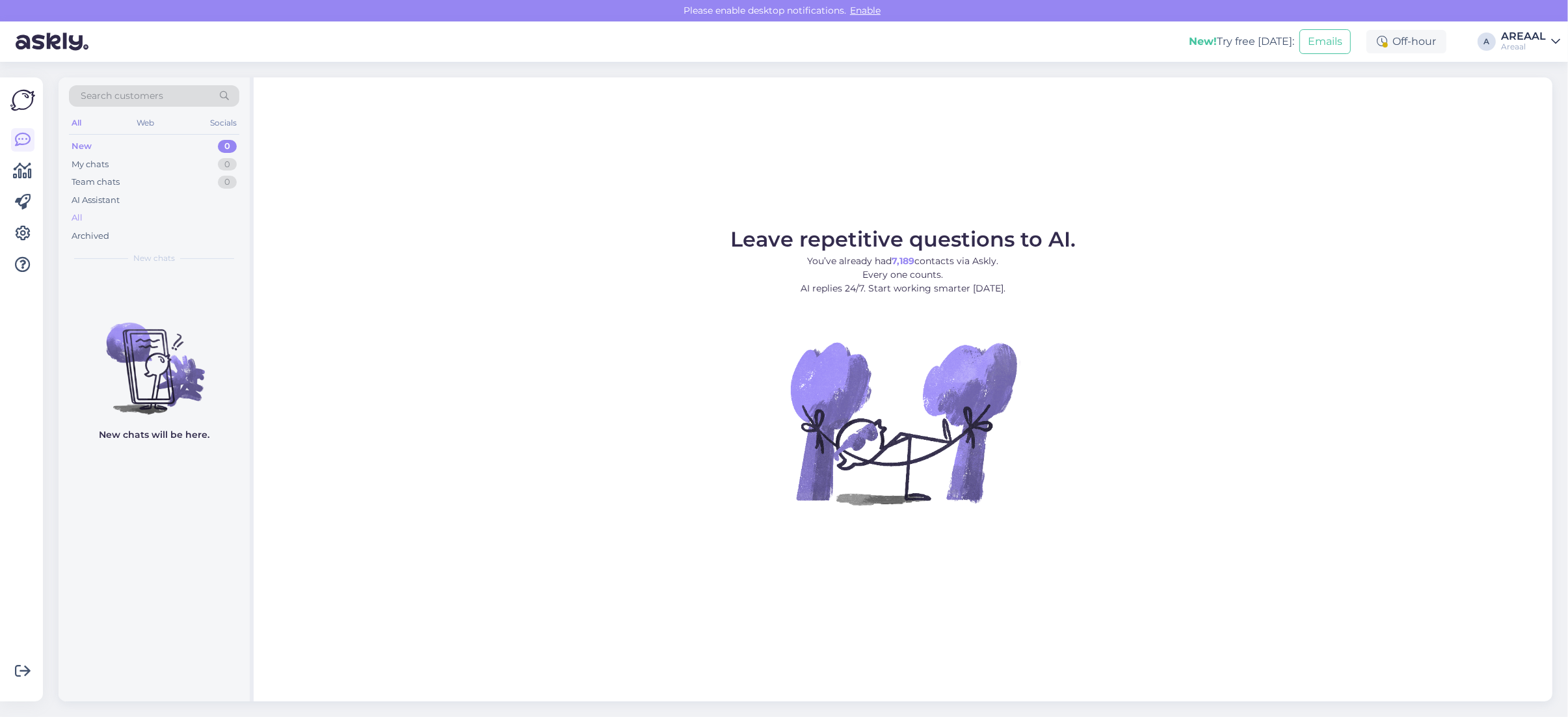
click at [130, 215] on div "All" at bounding box center [153, 217] width 170 height 18
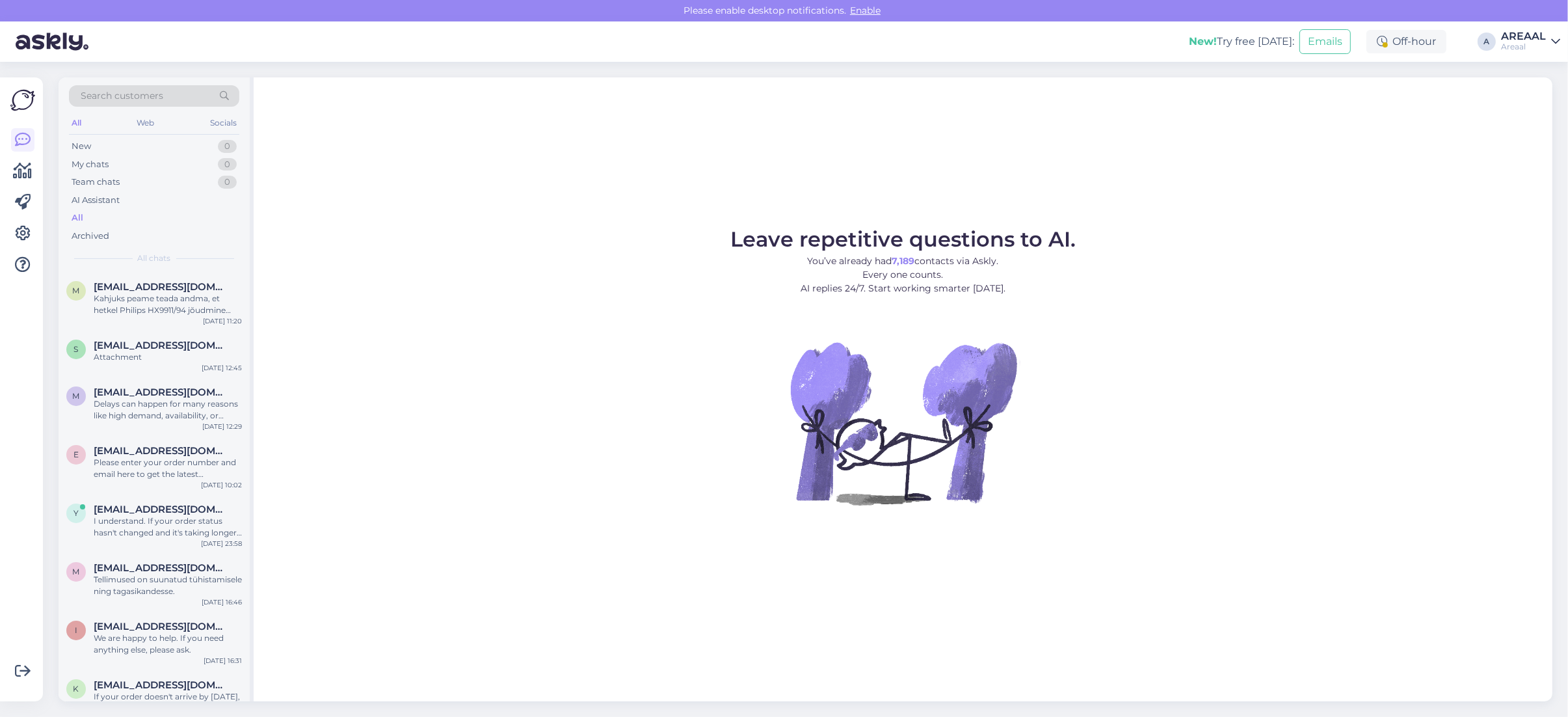
drag, startPoint x: 447, startPoint y: 310, endPoint x: 469, endPoint y: 308, distance: 22.1
click at [447, 310] on figure "Leave repetitive questions to AI. You’ve already had 7,189 contacts via Askly. …" at bounding box center [902, 384] width 1275 height 311
click at [1533, 342] on figure "Leave repetitive questions to AI. You’ve already had 7,189 contacts via Askly. …" at bounding box center [902, 384] width 1275 height 311
drag, startPoint x: 775, startPoint y: 314, endPoint x: 504, endPoint y: 338, distance: 272.1
click at [772, 316] on figure "Leave repetitive questions to AI. You’ve already had 7,189 contacts via Askly. …" at bounding box center [902, 384] width 1275 height 311
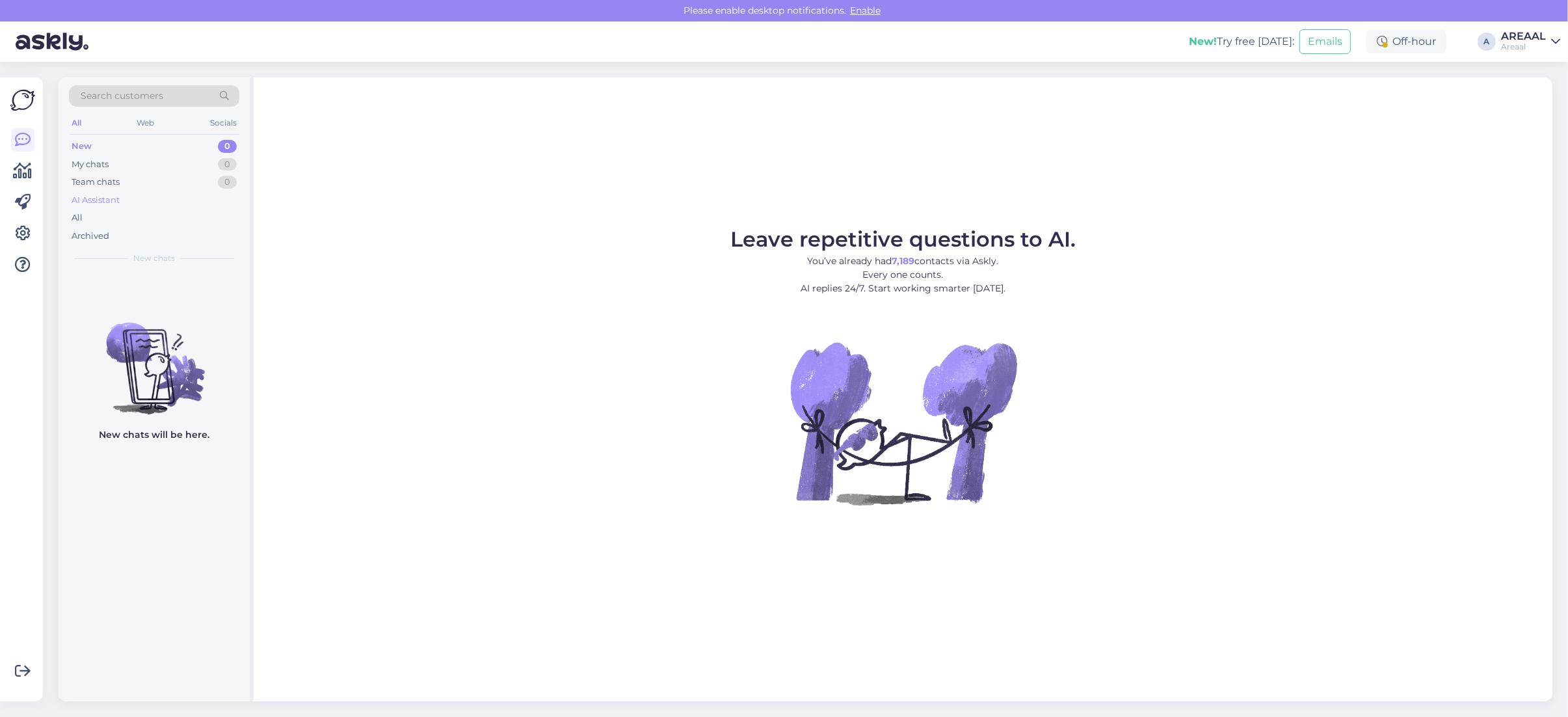
click at [106, 201] on div "AI Assistant" at bounding box center [96, 201] width 48 height 13
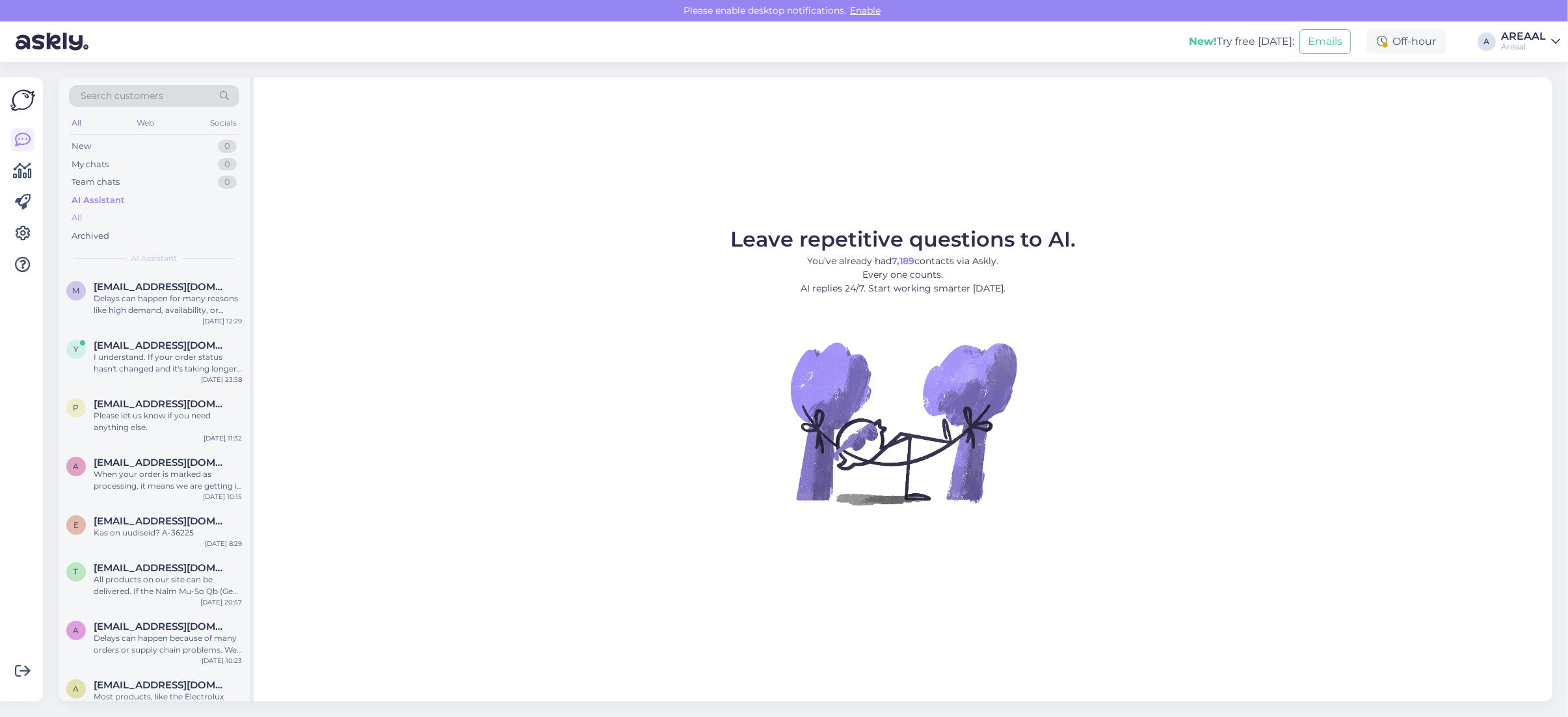
click at [109, 219] on div "All" at bounding box center [153, 217] width 170 height 18
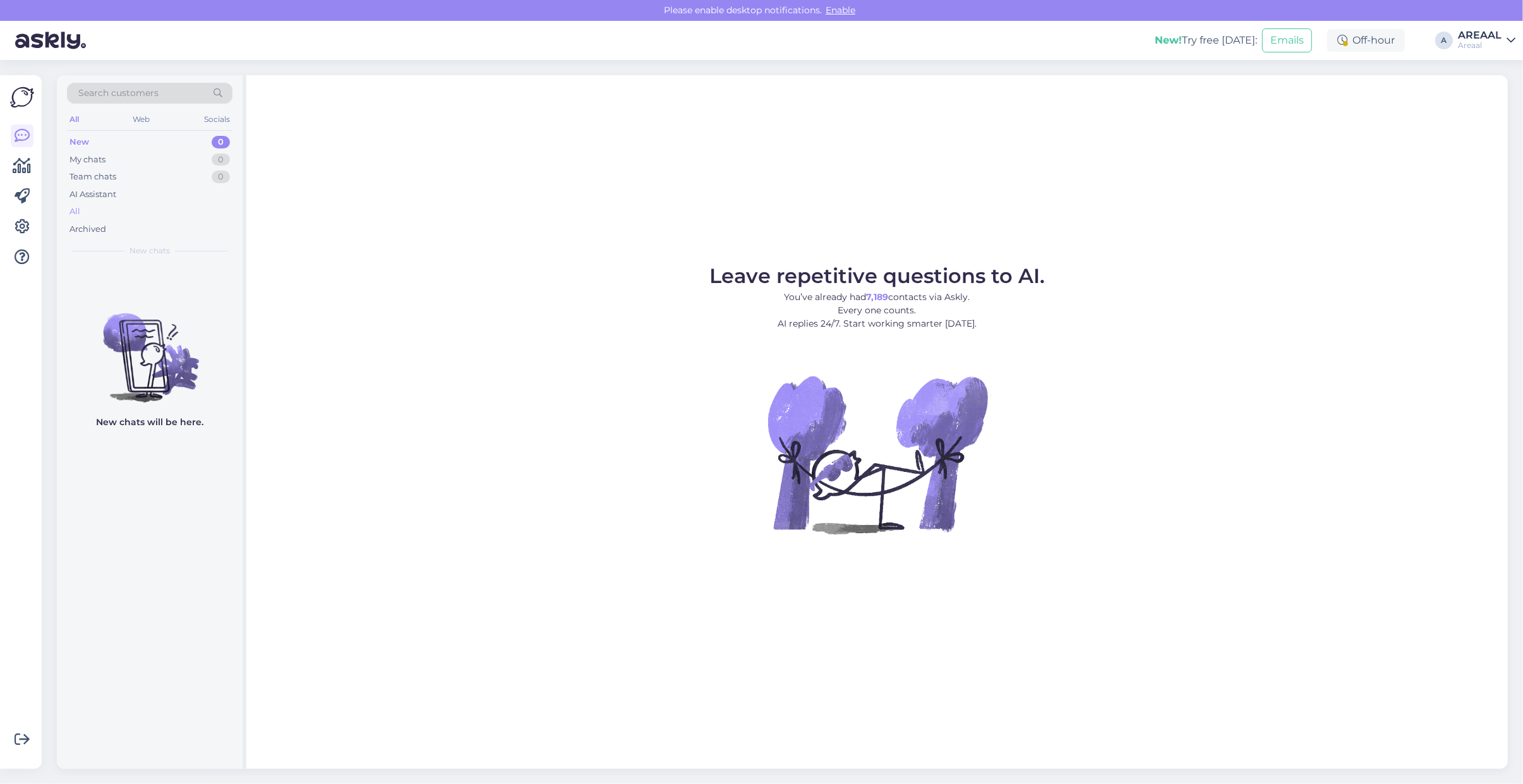
click at [108, 209] on div "All" at bounding box center [149, 211] width 165 height 18
click at [90, 213] on div "All" at bounding box center [149, 211] width 165 height 18
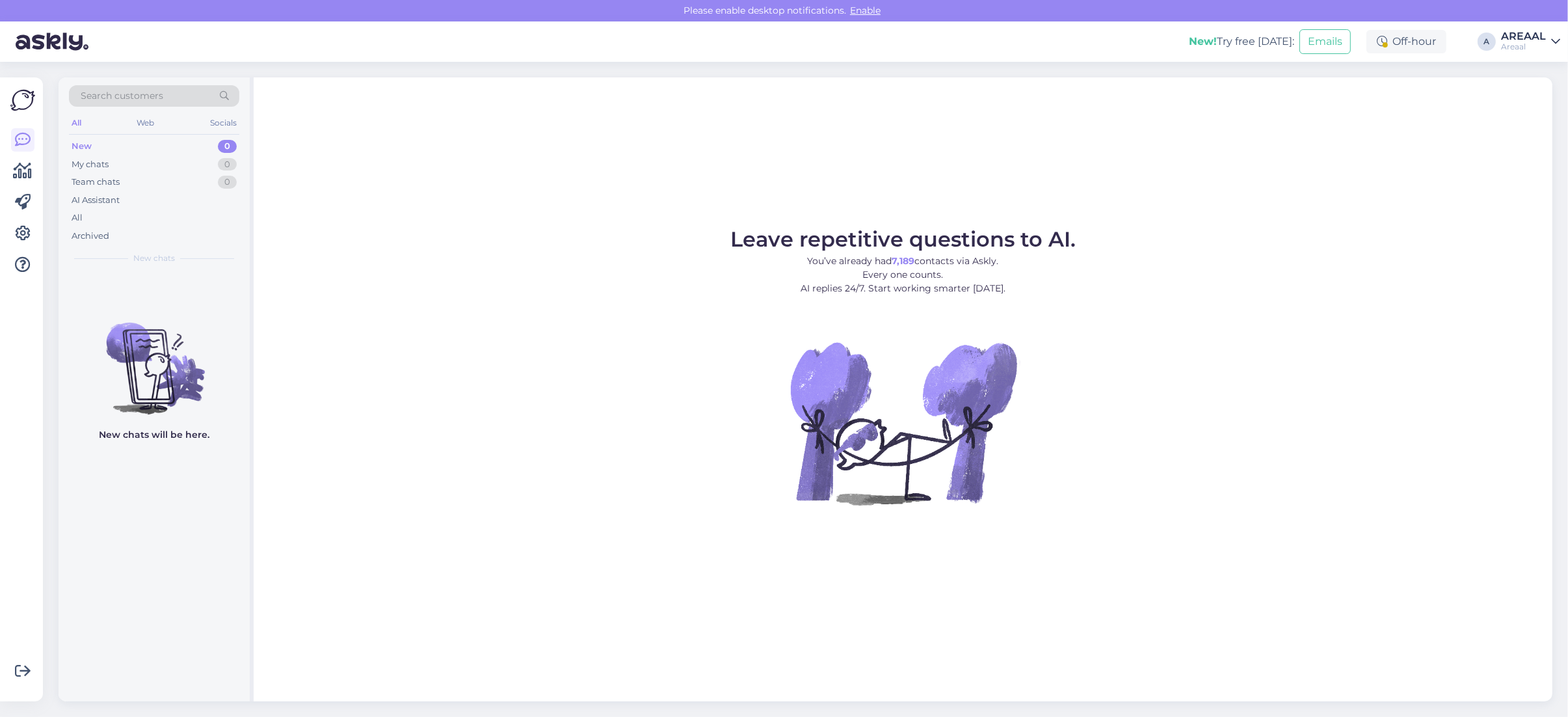
click at [882, 218] on div "Leave repetitive questions to AI. You’ve already had 7,189 contacts via Askly. …" at bounding box center [903, 389] width 1299 height 624
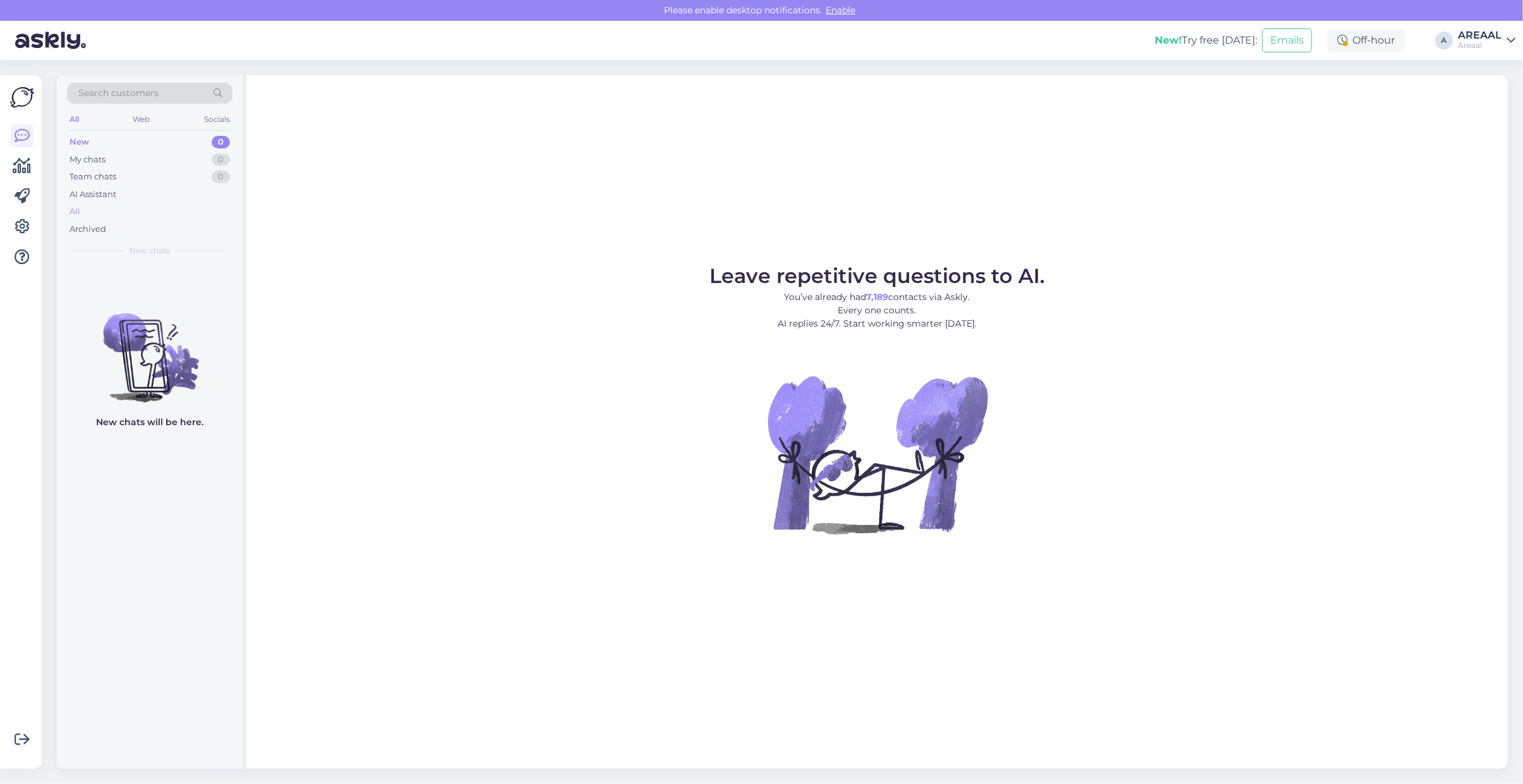
click at [105, 209] on div "All" at bounding box center [149, 211] width 165 height 18
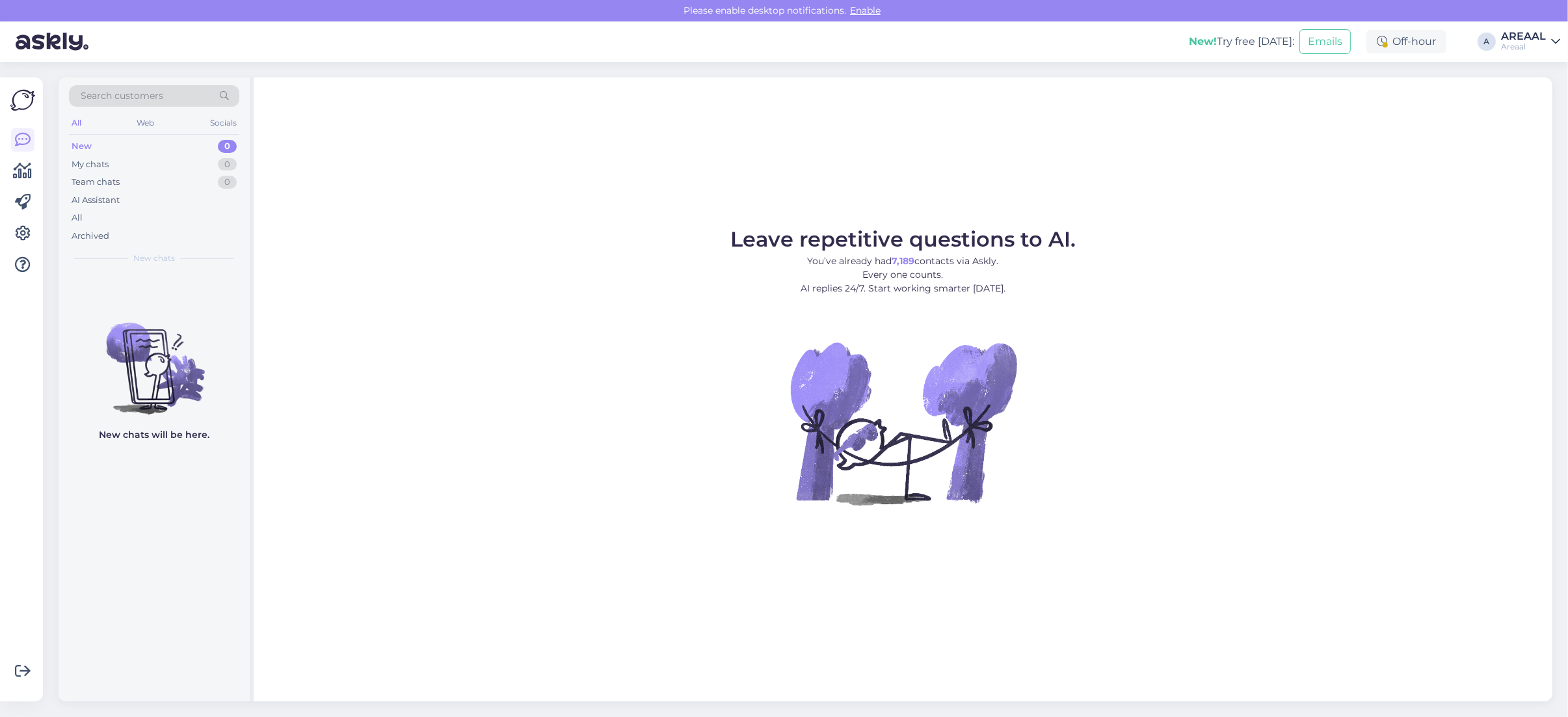
click at [1263, 540] on div "Leave repetitive questions to AI. You’ve already had 7,189 contacts via Askly. …" at bounding box center [903, 389] width 1299 height 624
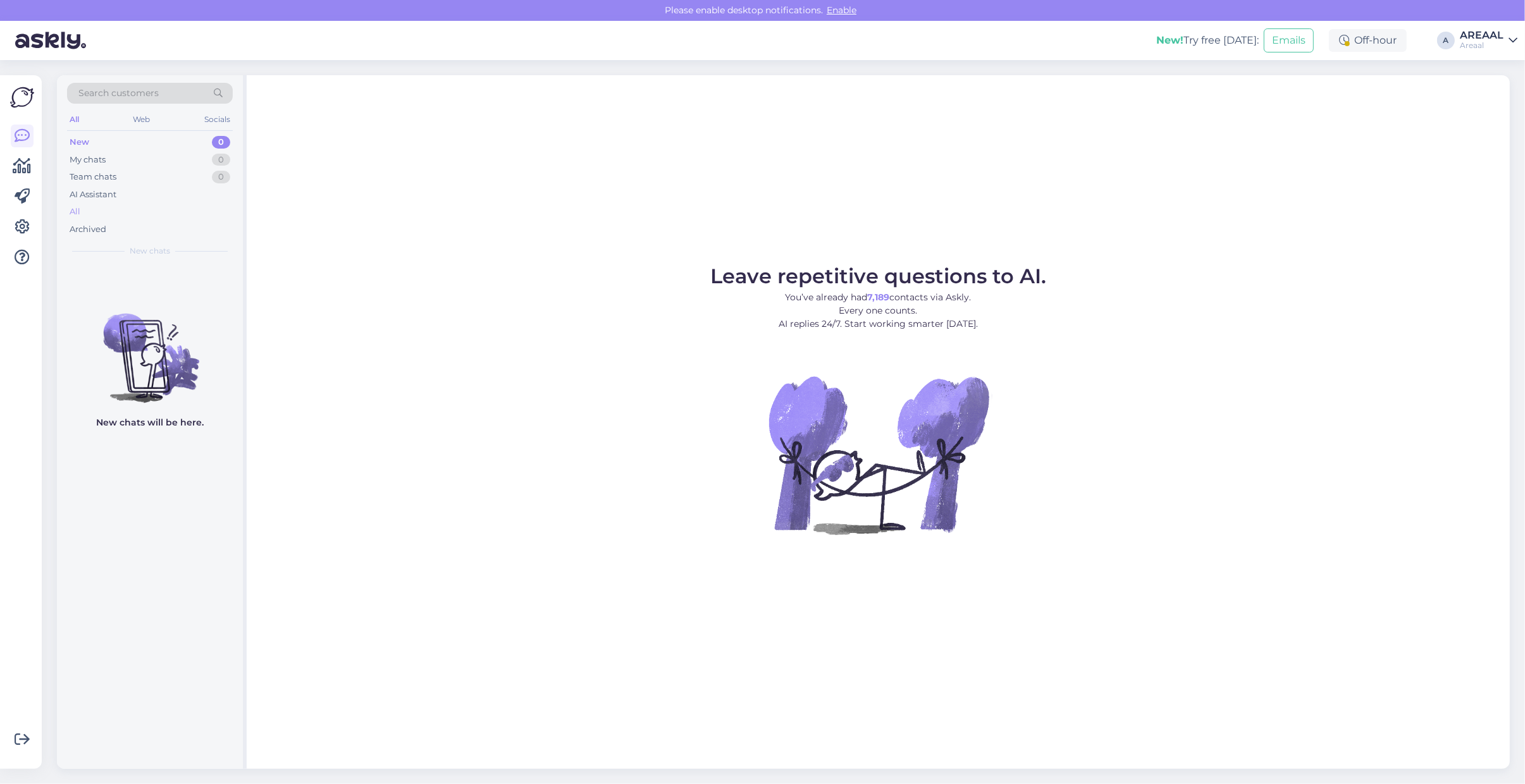
click at [124, 213] on div "All" at bounding box center [149, 211] width 165 height 18
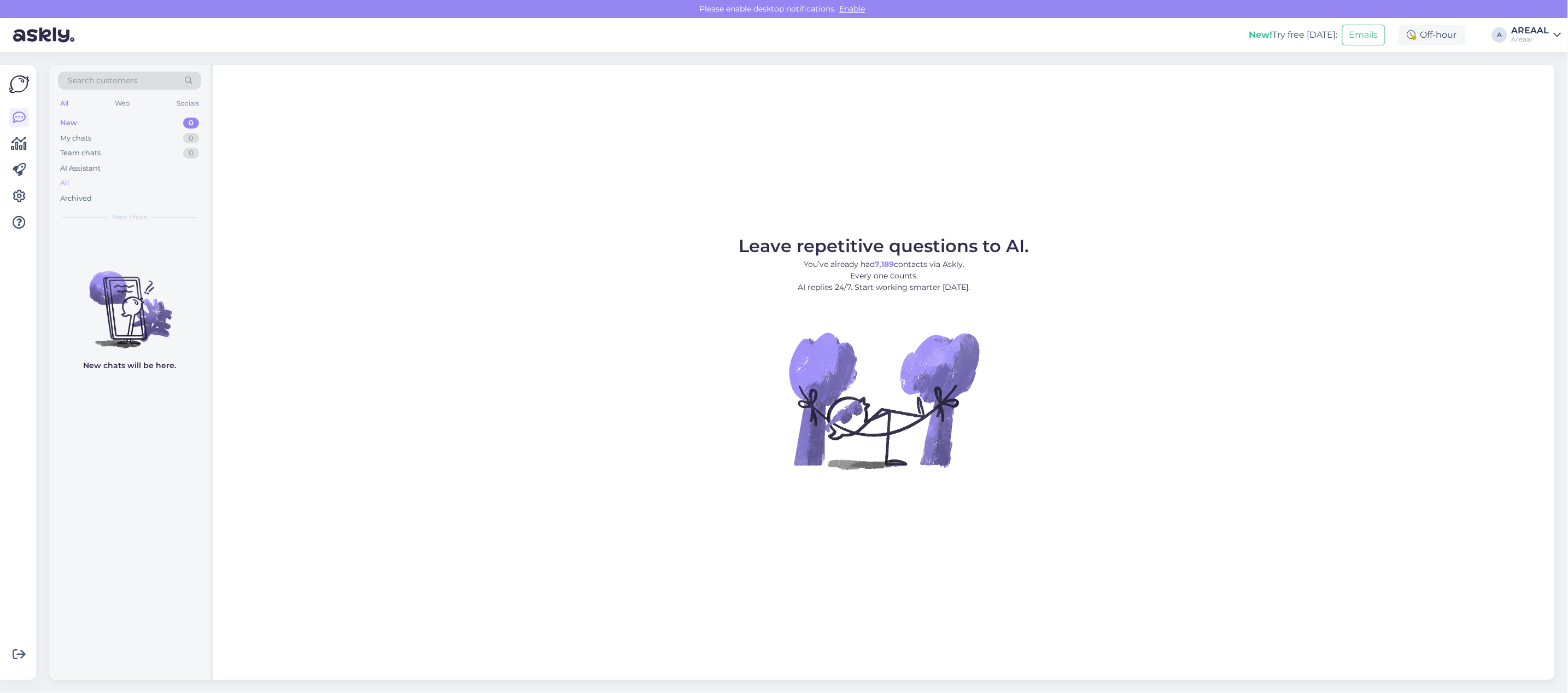
click at [123, 181] on div "All" at bounding box center [129, 183] width 143 height 15
click at [130, 194] on div "Archived" at bounding box center [129, 198] width 143 height 15
click at [122, 176] on div "All" at bounding box center [129, 183] width 143 height 15
click at [128, 186] on div "All" at bounding box center [129, 183] width 143 height 15
click at [93, 193] on div "Archived" at bounding box center [129, 198] width 143 height 15
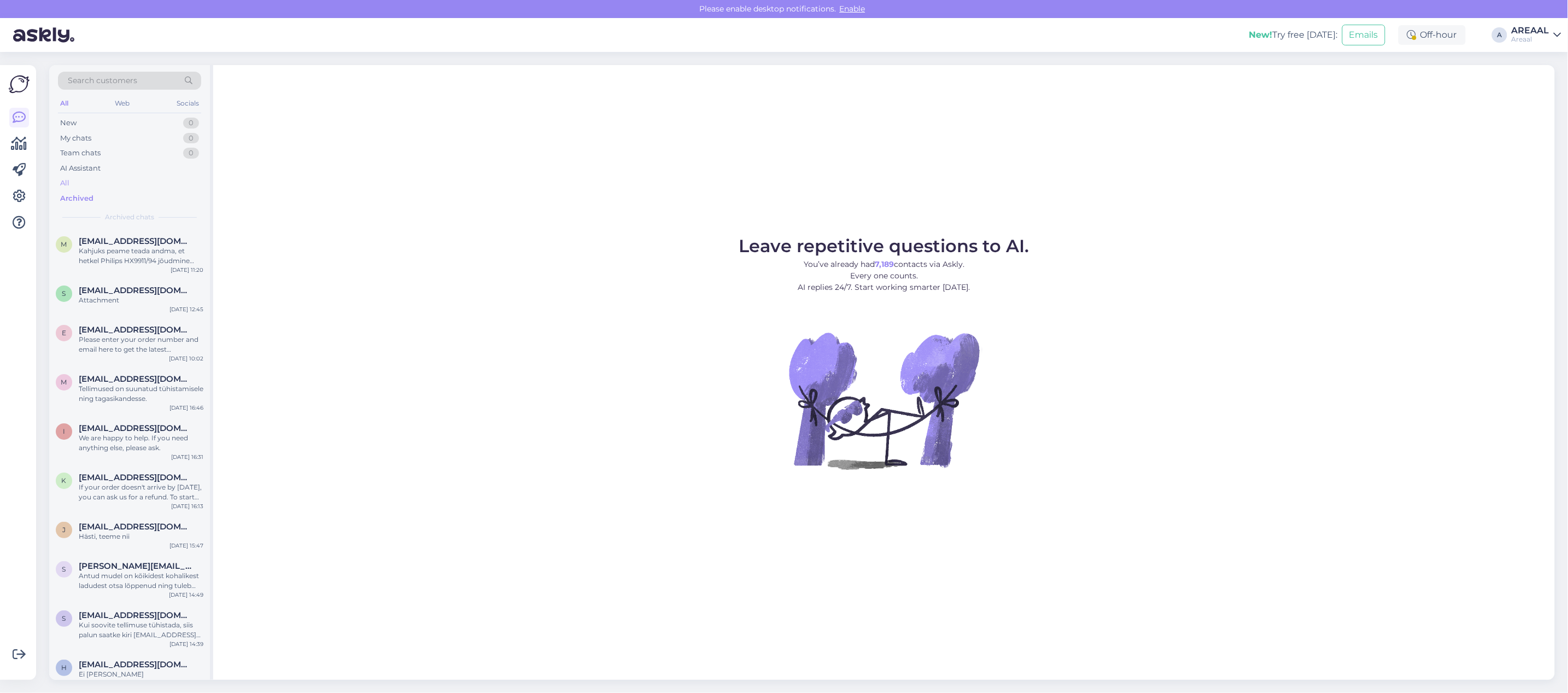
click at [93, 181] on div "All" at bounding box center [129, 183] width 143 height 15
click at [438, 200] on div "Leave repetitive questions to AI. You’ve already had 7,189 contacts via Askly. …" at bounding box center [884, 373] width 1342 height 615
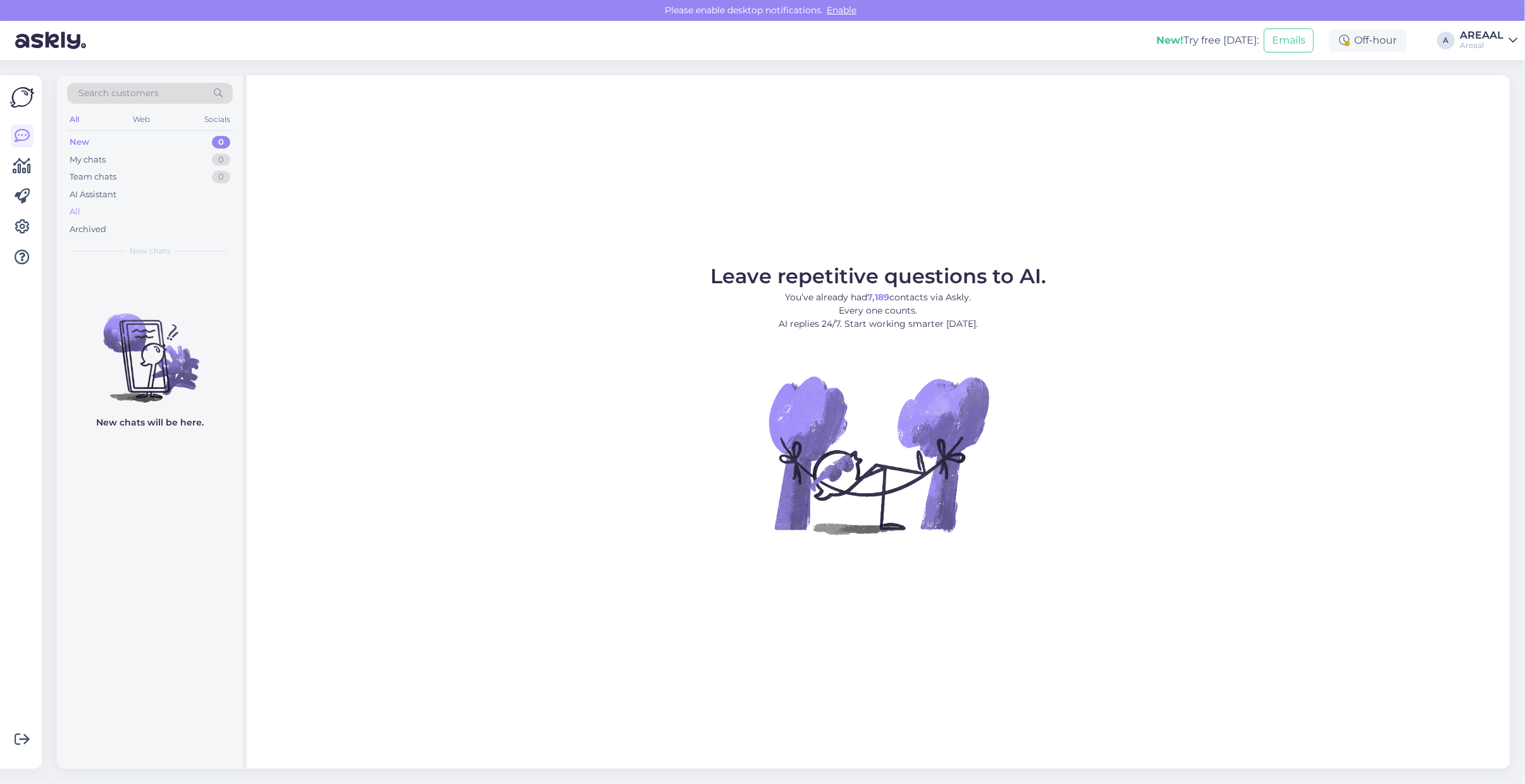
click at [127, 206] on div "All" at bounding box center [149, 211] width 165 height 18
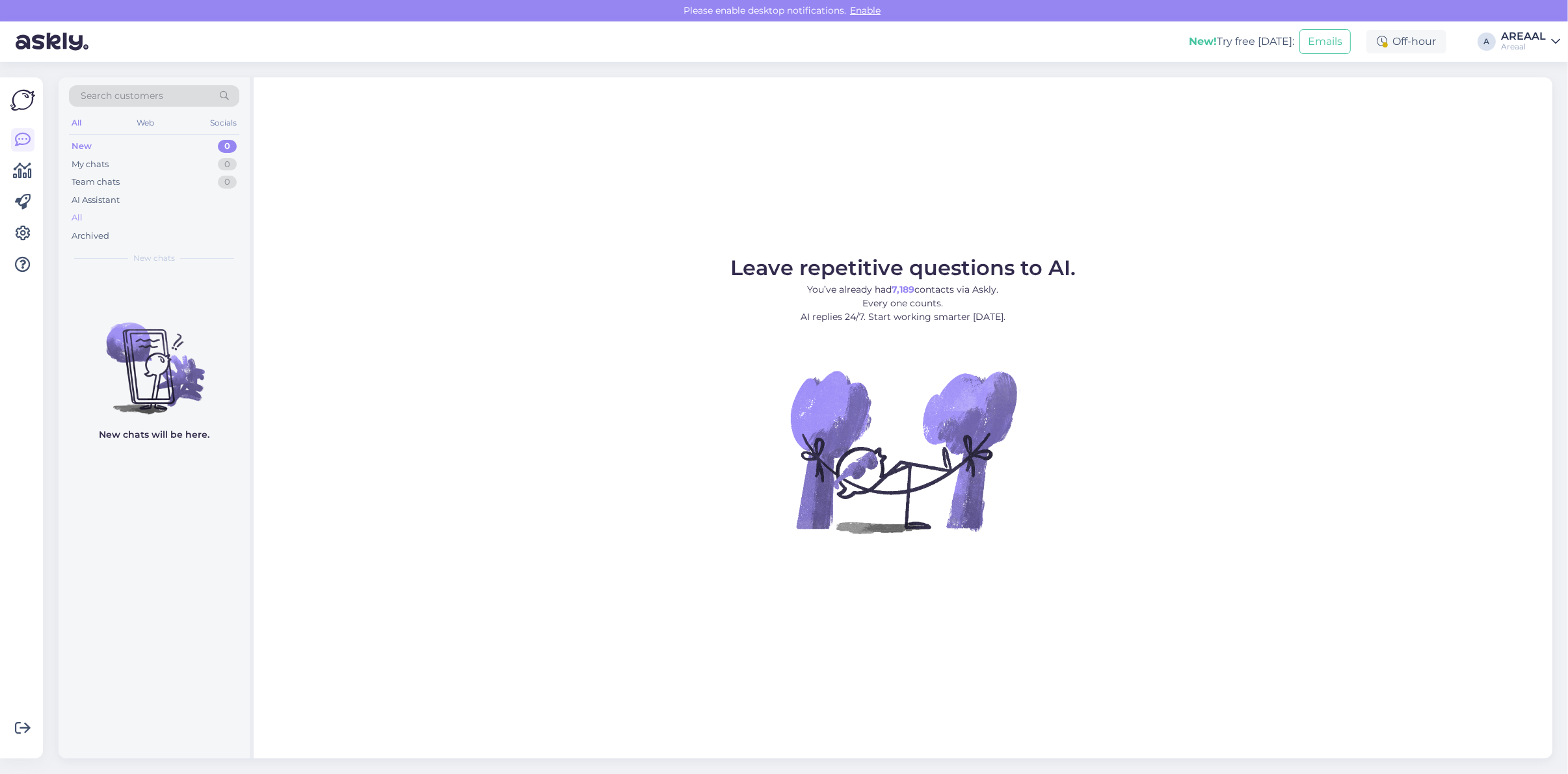
click at [105, 221] on div "All" at bounding box center [153, 217] width 170 height 18
click at [138, 222] on div "All" at bounding box center [153, 217] width 170 height 18
click at [1158, 316] on figure "Leave repetitive questions to AI. You’ve already had 7,189 contacts via Askly. …" at bounding box center [902, 413] width 1275 height 311
click at [1321, 290] on figure "Leave repetitive questions to AI. You’ve already had 7,189 contacts via Askly. …" at bounding box center [902, 413] width 1275 height 311
click at [125, 227] on div "Archived" at bounding box center [153, 235] width 170 height 18
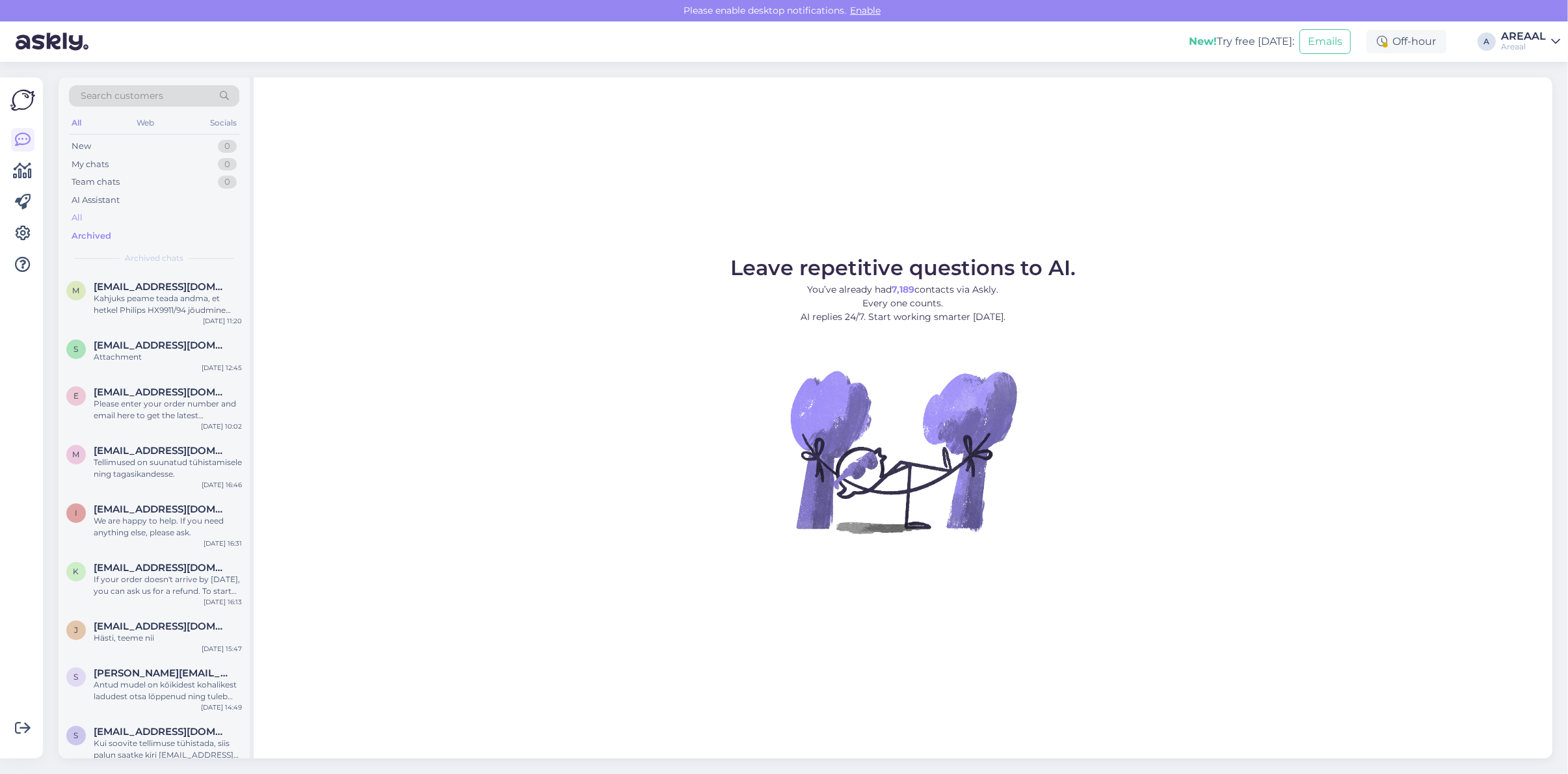
click at [119, 211] on div "All" at bounding box center [153, 217] width 170 height 18
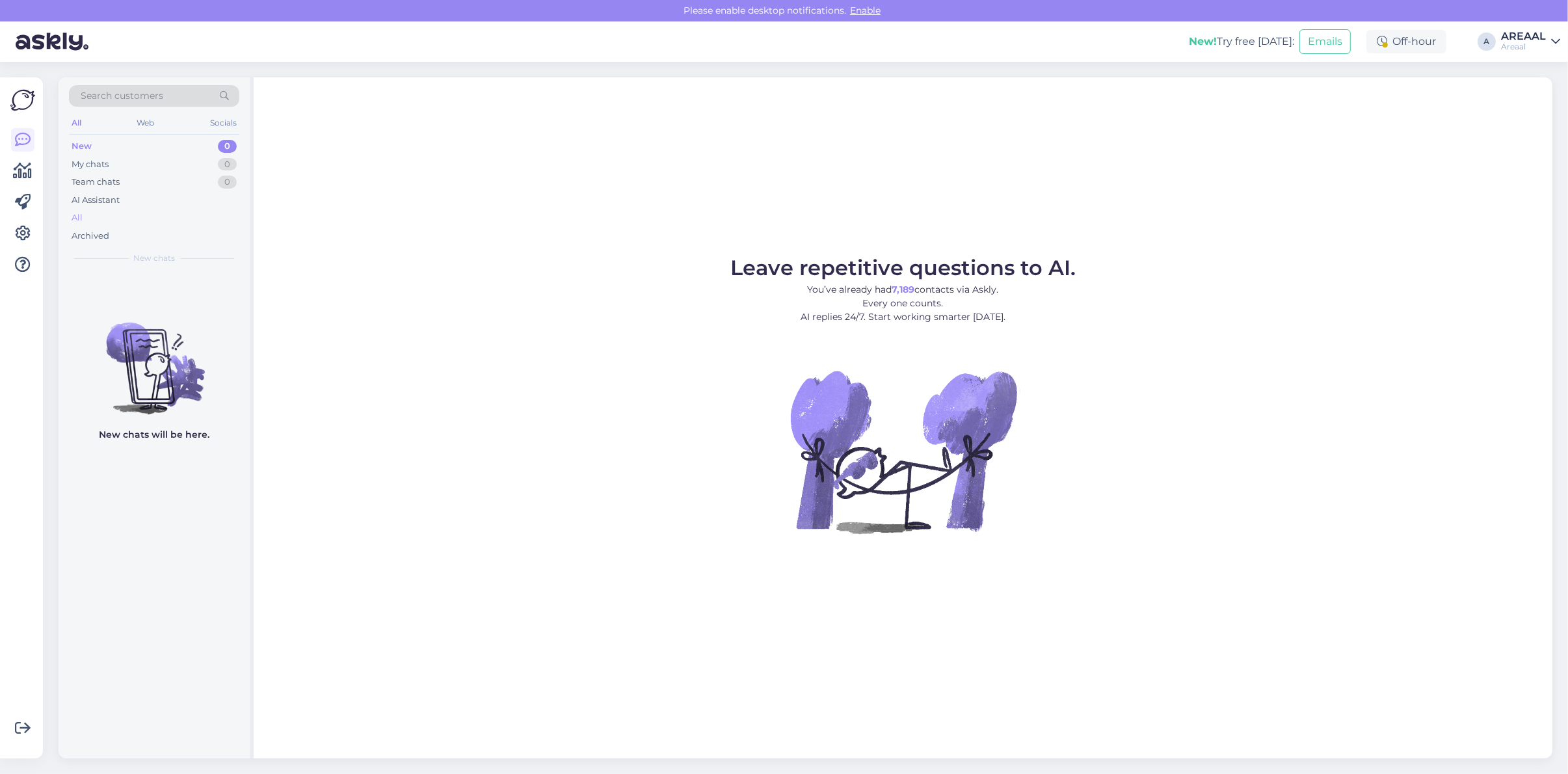
click at [122, 216] on div "All" at bounding box center [153, 217] width 170 height 18
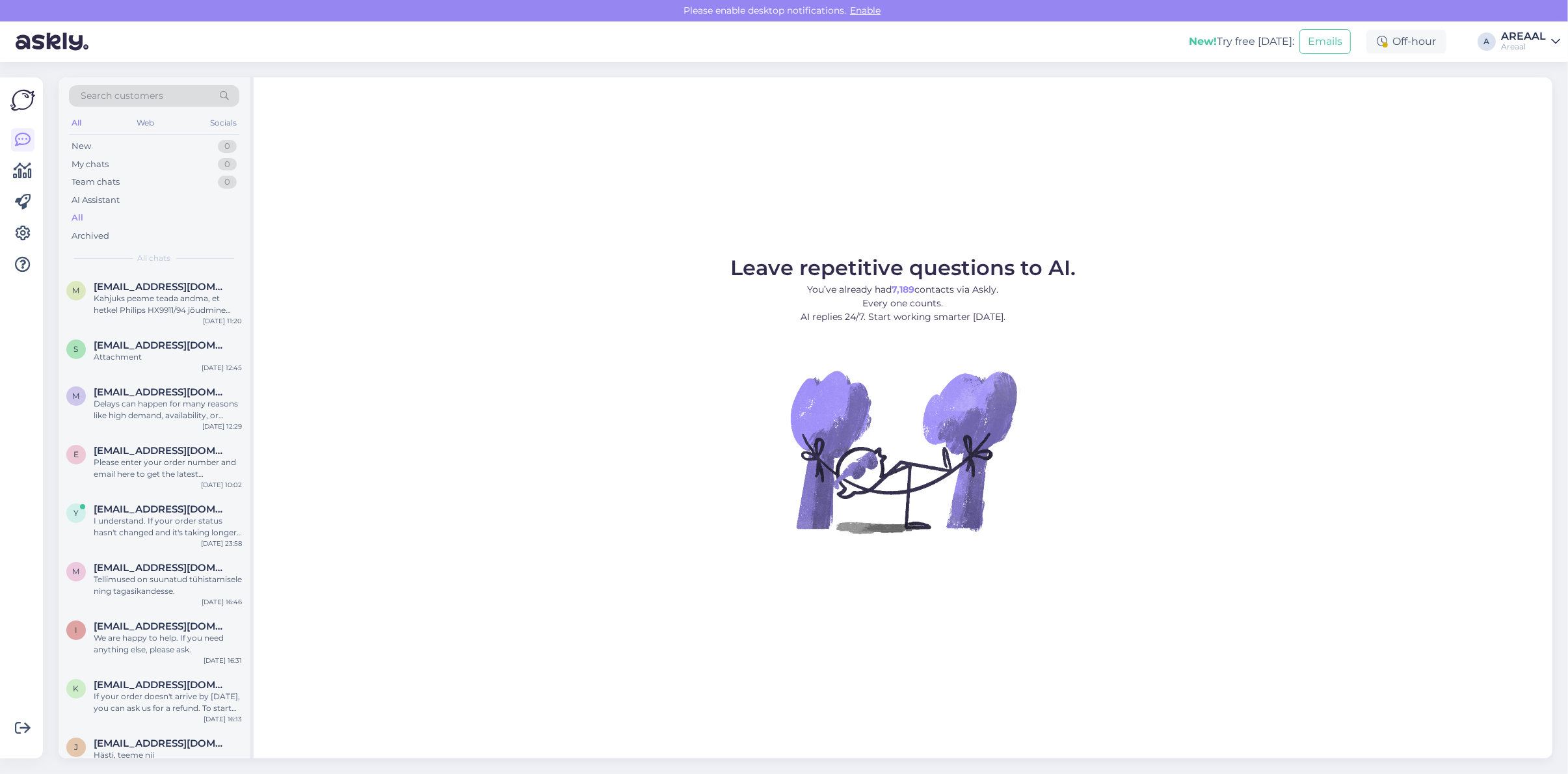
drag, startPoint x: 1145, startPoint y: 306, endPoint x: 1139, endPoint y: 310, distance: 7.2
click at [1145, 306] on figure "Leave repetitive questions to AI. You’ve already had 7,189 contacts via Askly. …" at bounding box center [902, 413] width 1275 height 311
click at [1229, 447] on figure "Leave repetitive questions to AI. You’ve already had 7,189 contacts via Askly. …" at bounding box center [902, 413] width 1275 height 311
click at [1077, 101] on div "Leave repetitive questions to AI. You’ve already had 7,189 contacts via Askly. …" at bounding box center [903, 418] width 1299 height 681
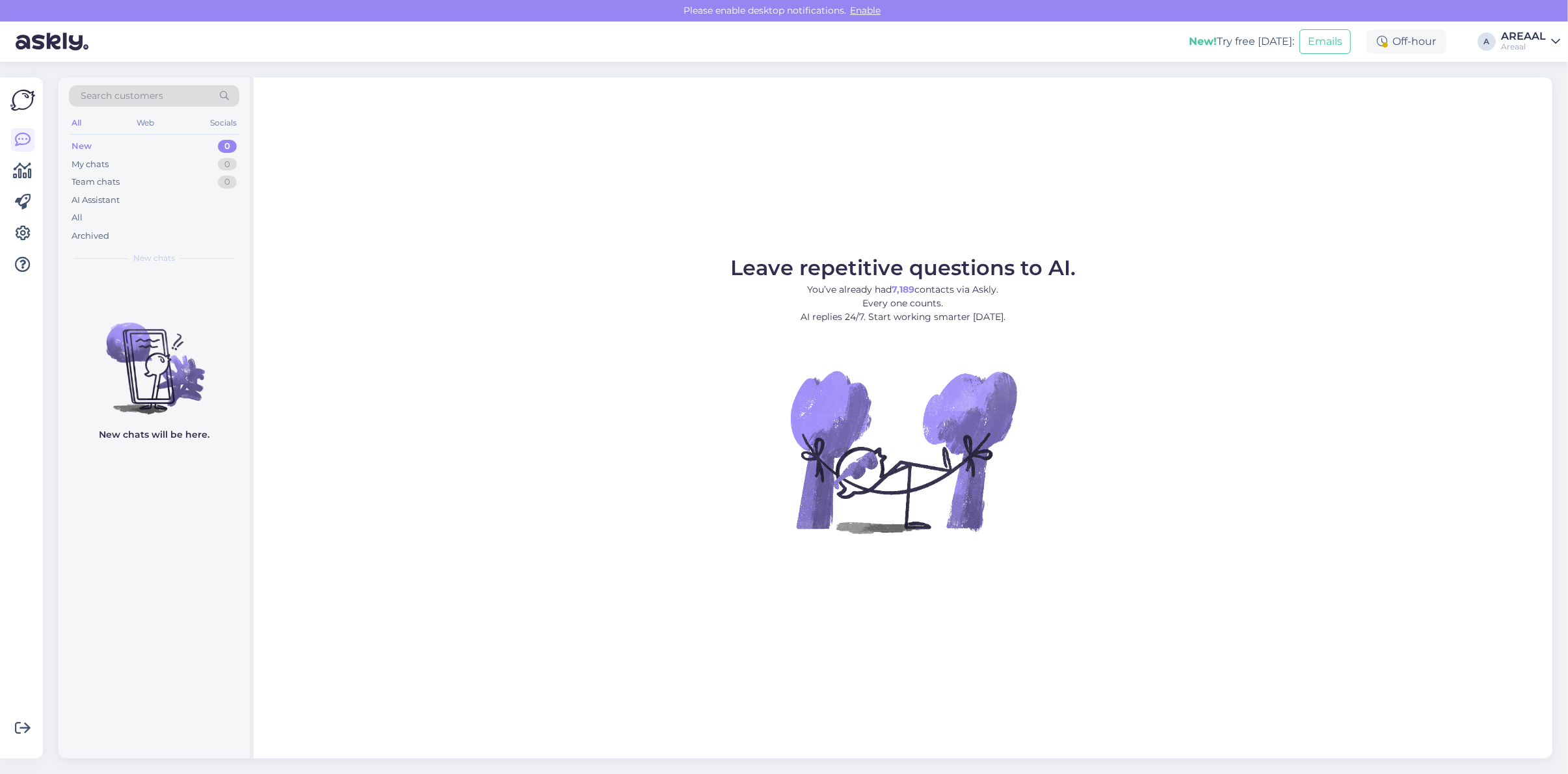
click at [720, 125] on div "Leave repetitive questions to AI. You’ve already had 7,189 contacts via Askly. …" at bounding box center [903, 418] width 1299 height 681
click at [176, 219] on div "All" at bounding box center [153, 217] width 170 height 18
click at [115, 215] on div "All" at bounding box center [153, 217] width 170 height 18
click at [133, 203] on div "AI Assistant" at bounding box center [153, 200] width 170 height 18
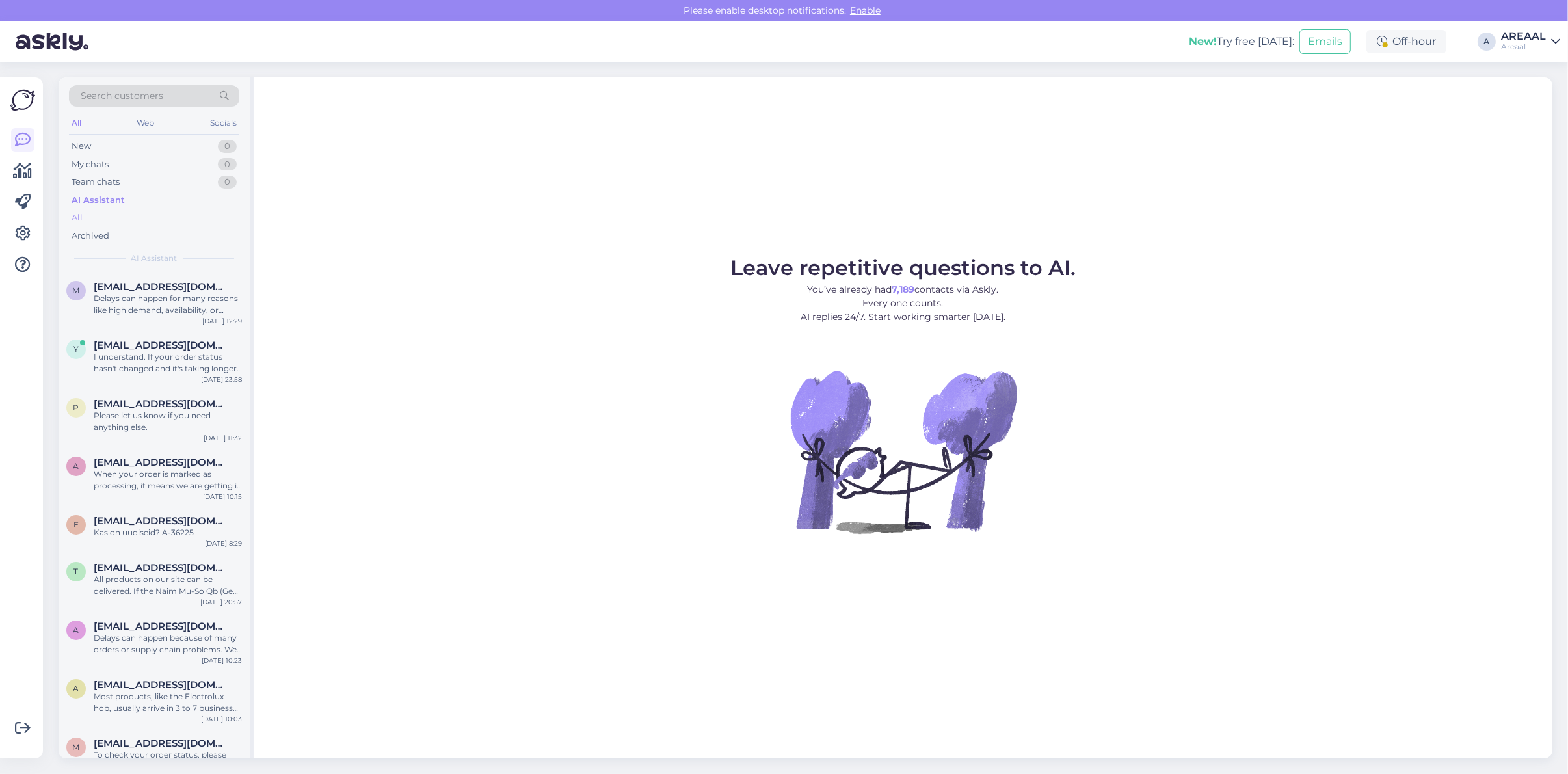
click at [129, 220] on div "All" at bounding box center [153, 217] width 170 height 18
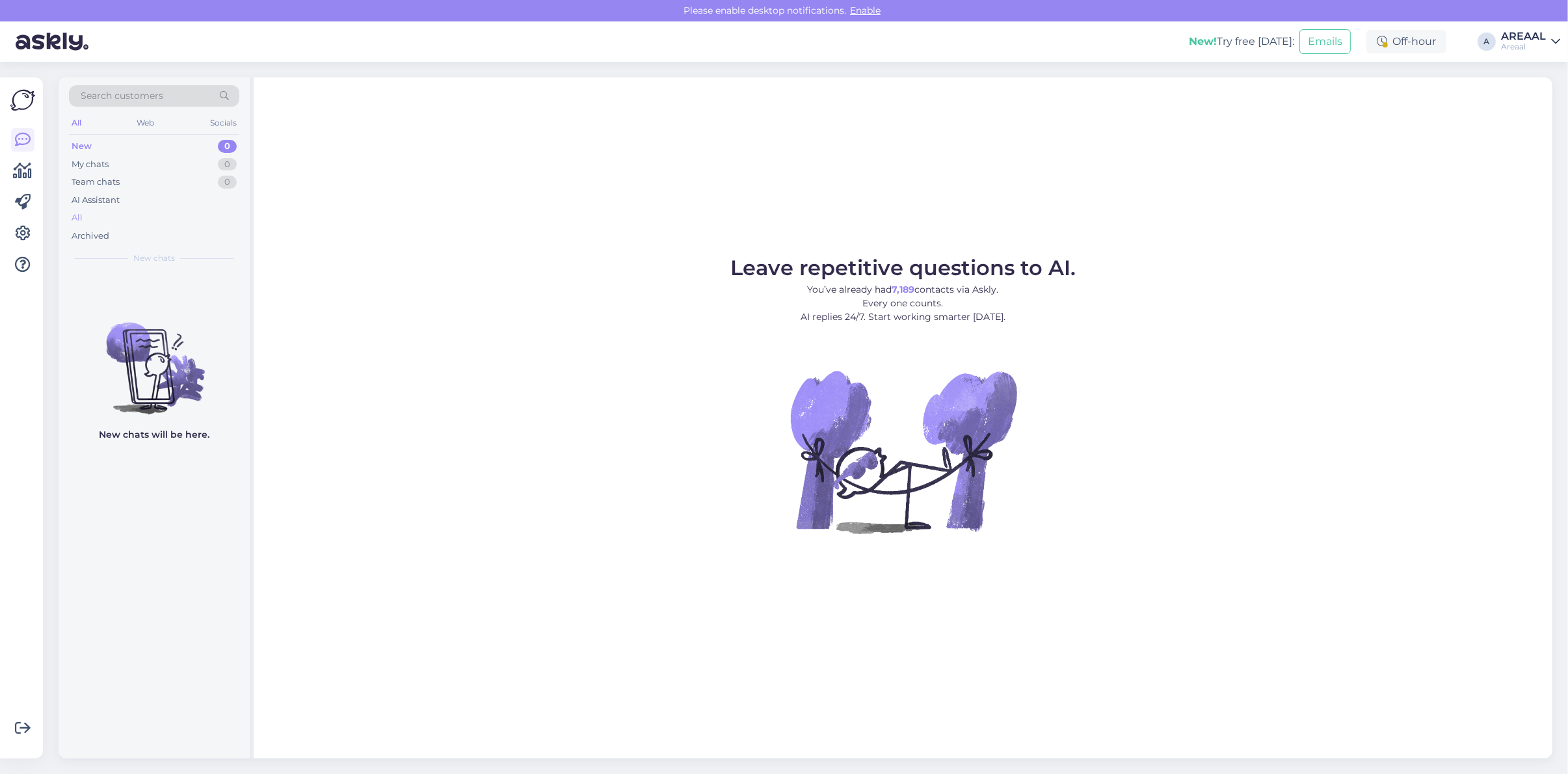
click at [164, 219] on div "All" at bounding box center [153, 217] width 170 height 18
click at [195, 222] on div "All" at bounding box center [153, 217] width 170 height 18
click at [122, 214] on div "All" at bounding box center [153, 217] width 170 height 18
click at [159, 219] on div "All" at bounding box center [153, 217] width 170 height 18
click at [125, 215] on div "All" at bounding box center [153, 217] width 170 height 18
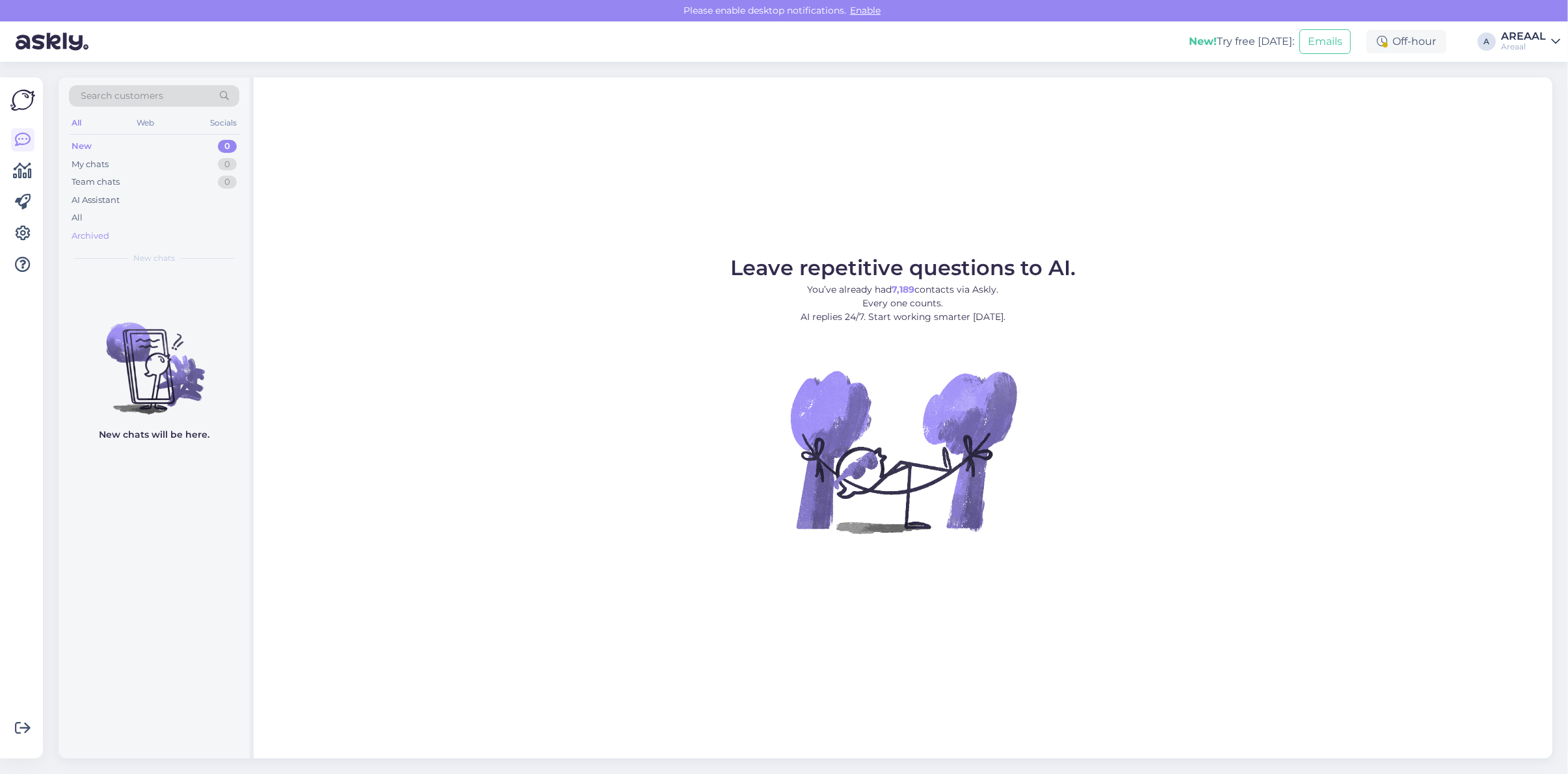
click at [80, 241] on div "Archived" at bounding box center [90, 236] width 38 height 13
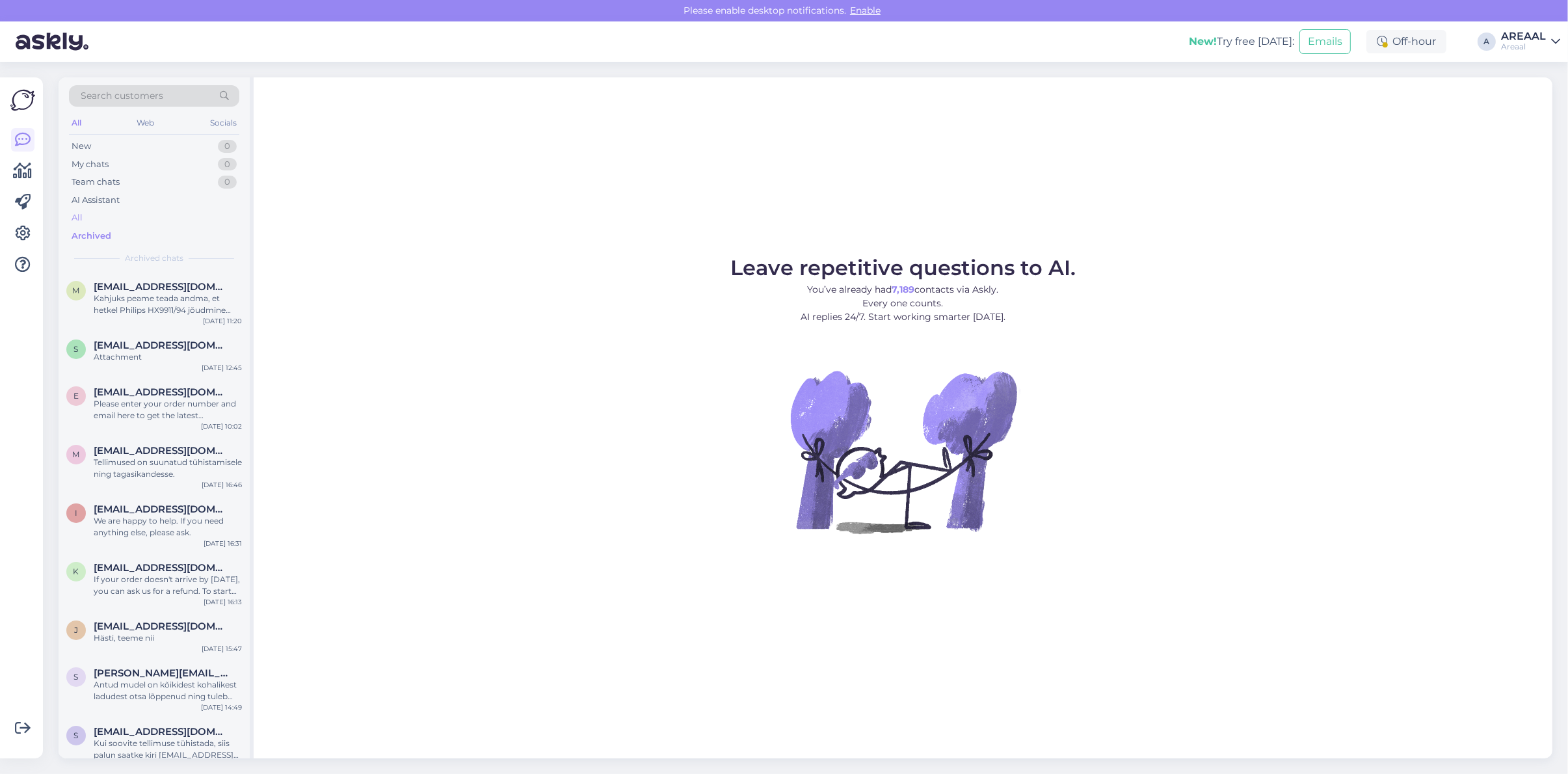
click at [91, 219] on div "All" at bounding box center [153, 217] width 170 height 18
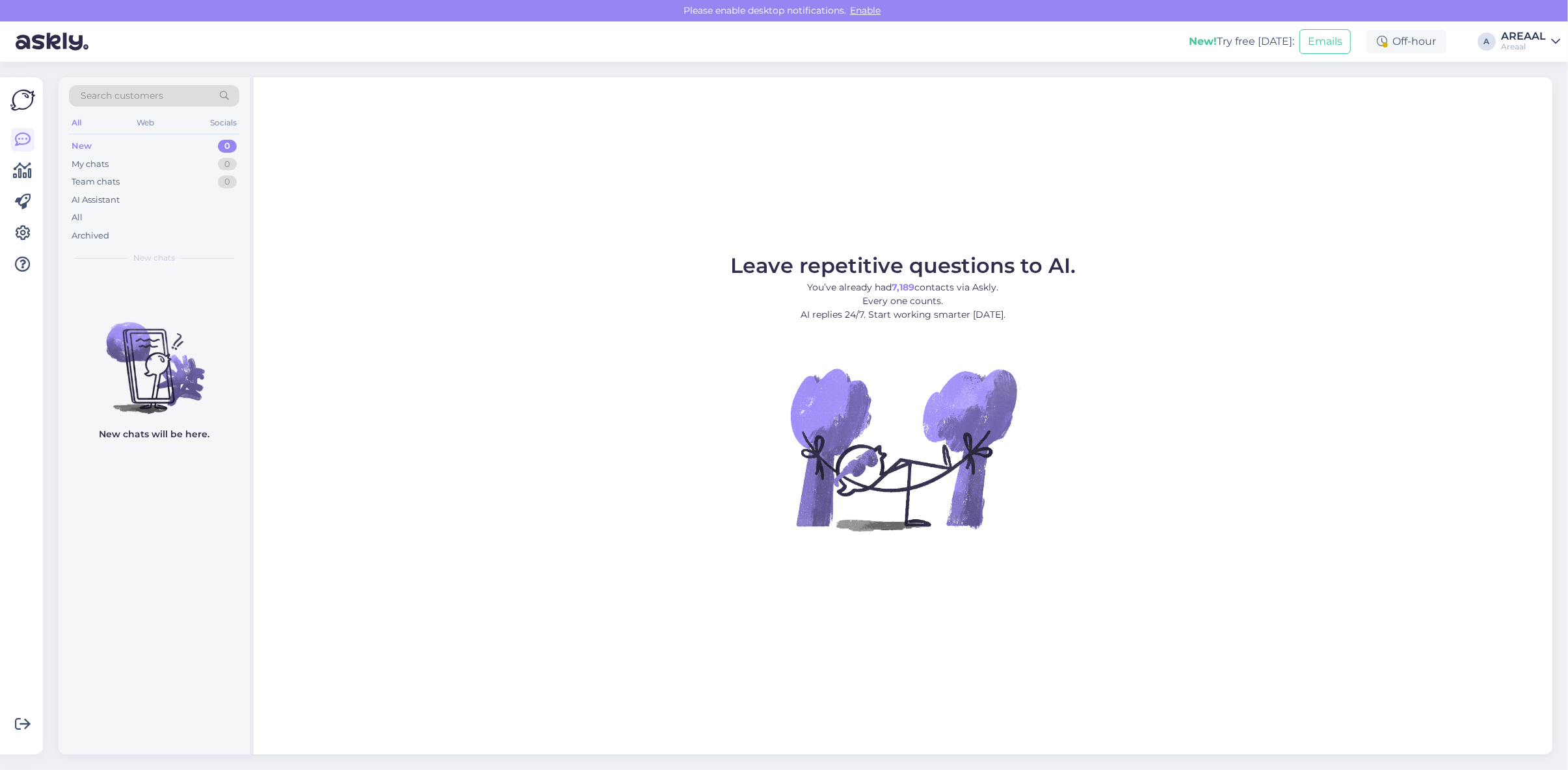
click at [125, 213] on div "All" at bounding box center [153, 217] width 170 height 18
click at [180, 224] on div "All" at bounding box center [153, 217] width 170 height 18
click at [83, 221] on div "All" at bounding box center [153, 217] width 170 height 18
click at [146, 215] on div "All" at bounding box center [153, 217] width 170 height 18
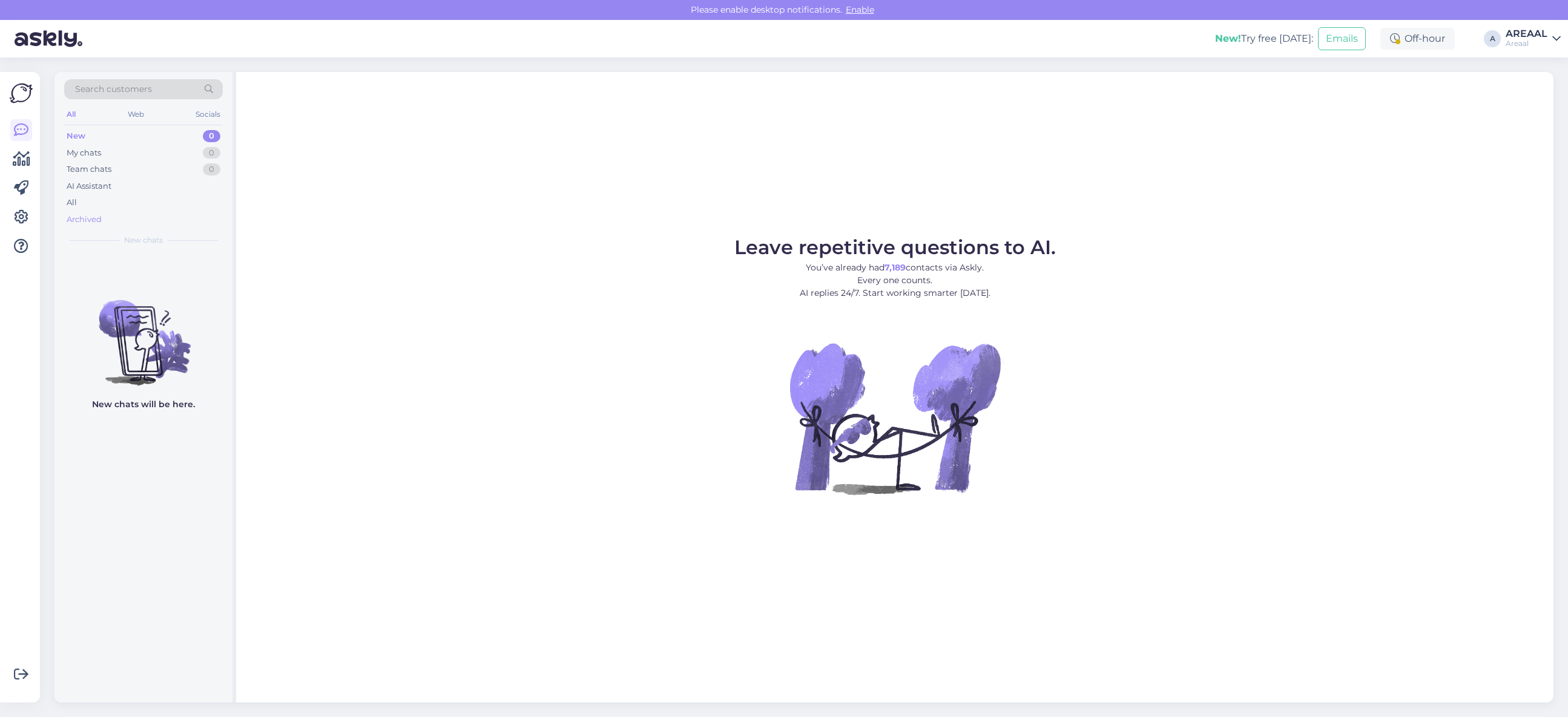
click at [118, 212] on div "Archived" at bounding box center [143, 219] width 158 height 17
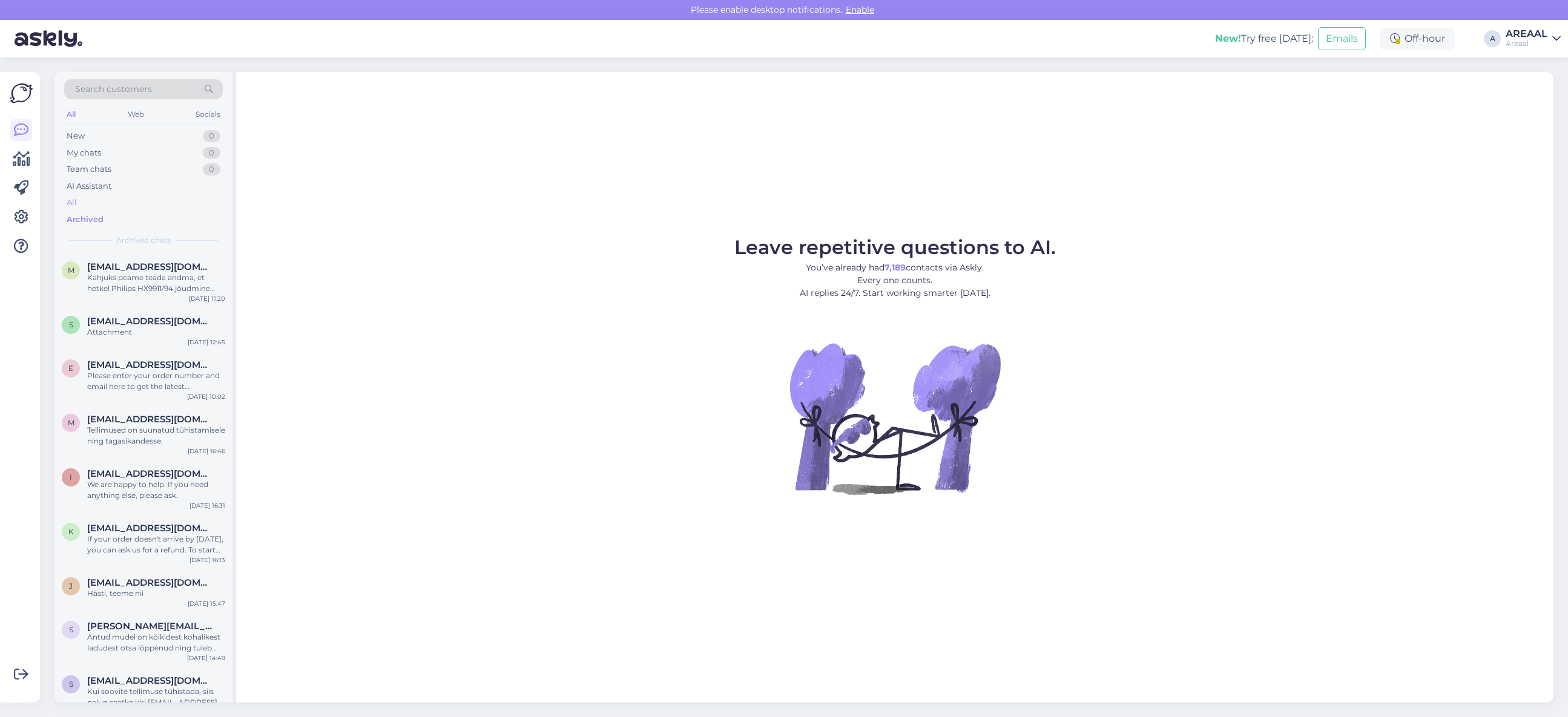
click at [114, 207] on div "All" at bounding box center [143, 202] width 158 height 17
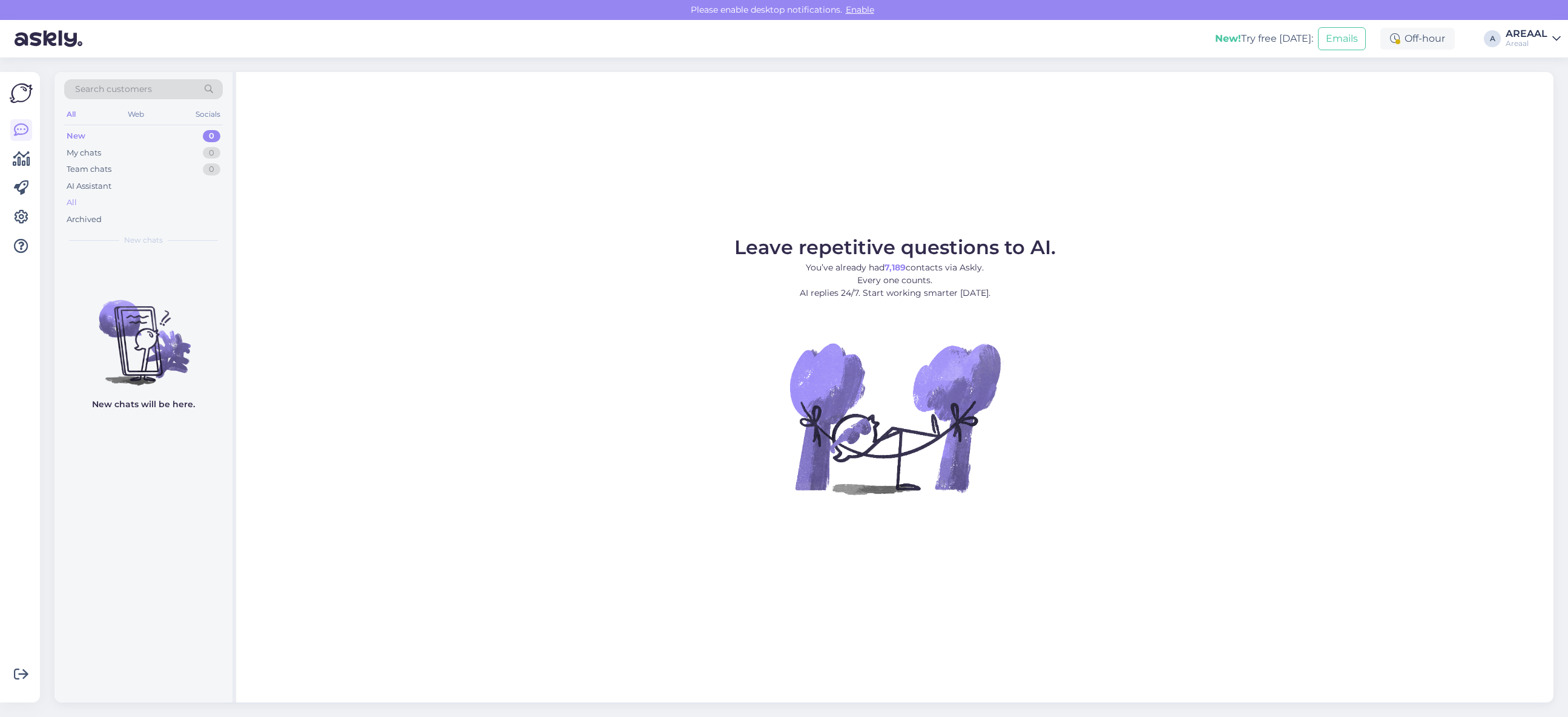
click at [89, 200] on div "All" at bounding box center [143, 202] width 158 height 17
click at [135, 204] on div "All" at bounding box center [143, 202] width 158 height 17
click at [160, 200] on div "All" at bounding box center [143, 202] width 158 height 17
